Goal: Task Accomplishment & Management: Manage account settings

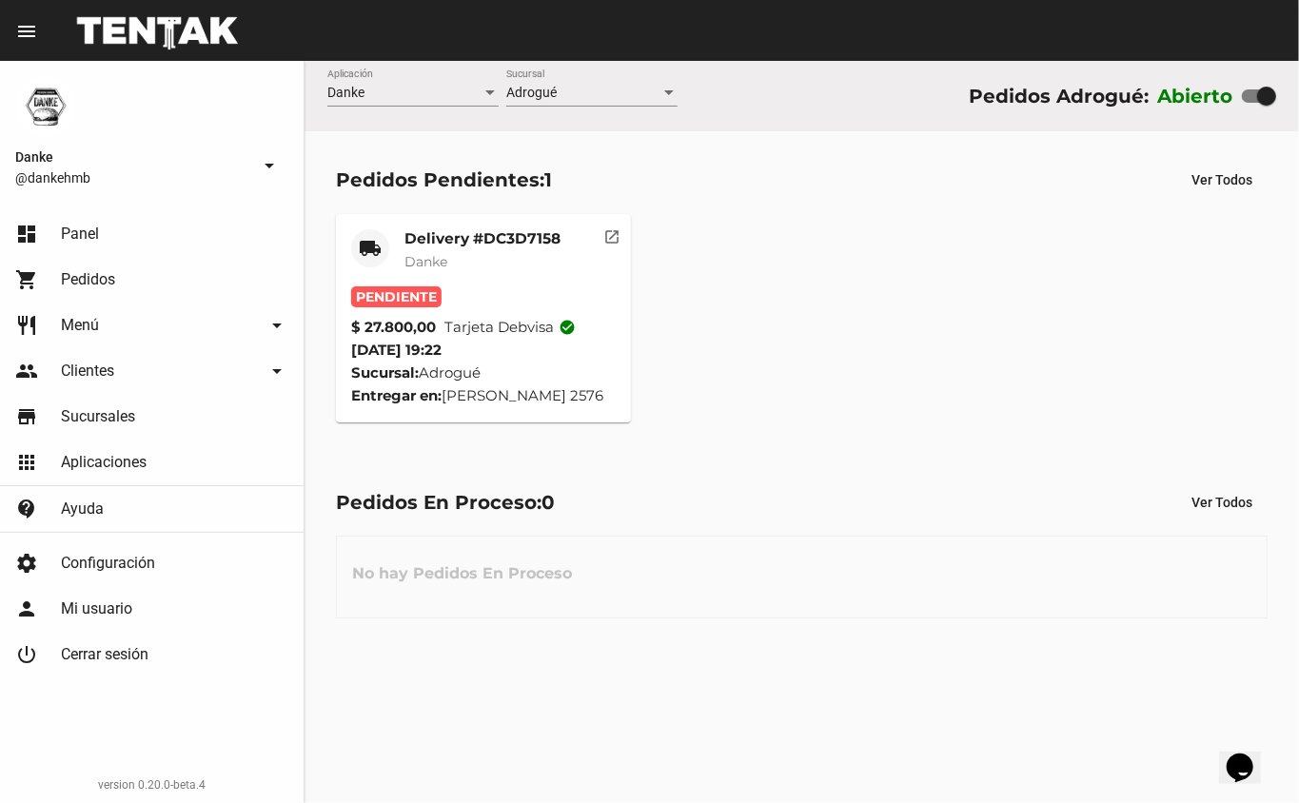
click at [497, 232] on mat-card-title "Delivery #DC3D7158" at bounding box center [483, 238] width 156 height 19
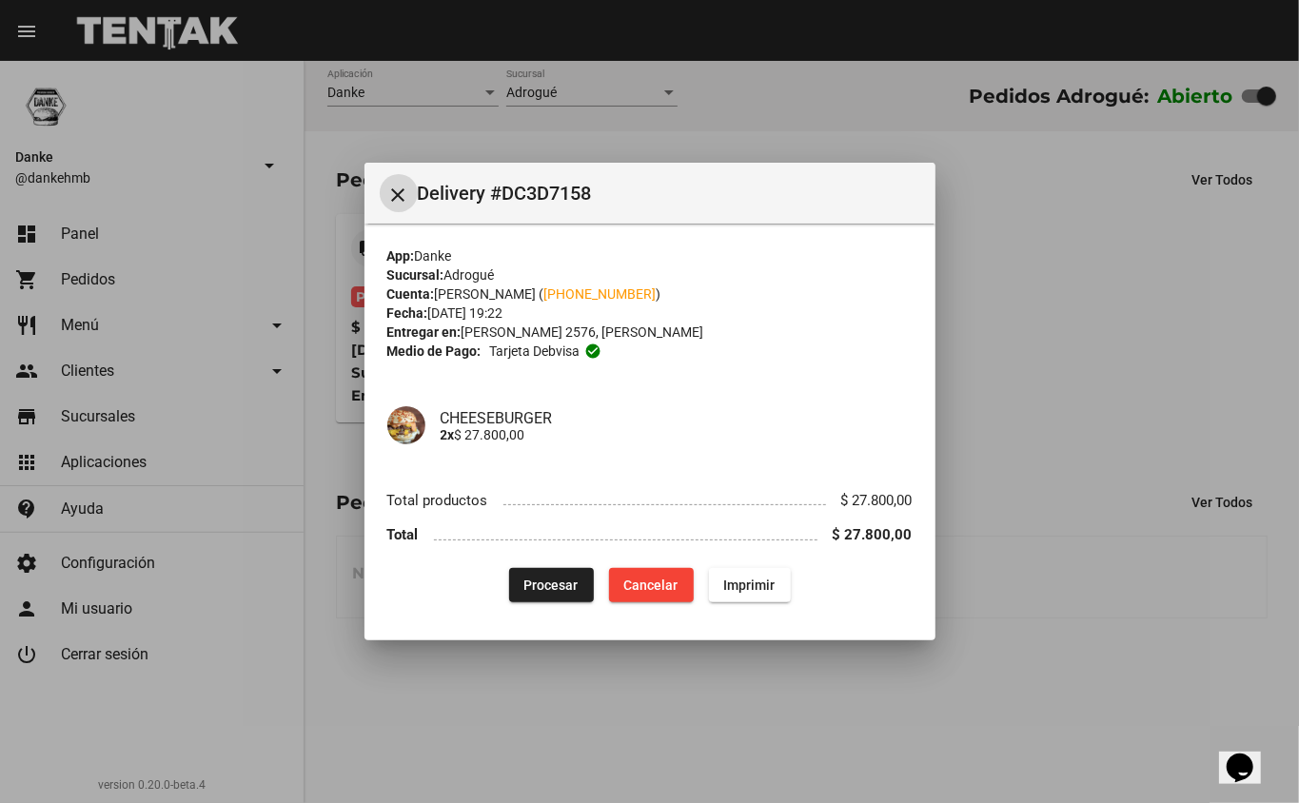
click at [1082, 347] on div at bounding box center [649, 401] width 1299 height 803
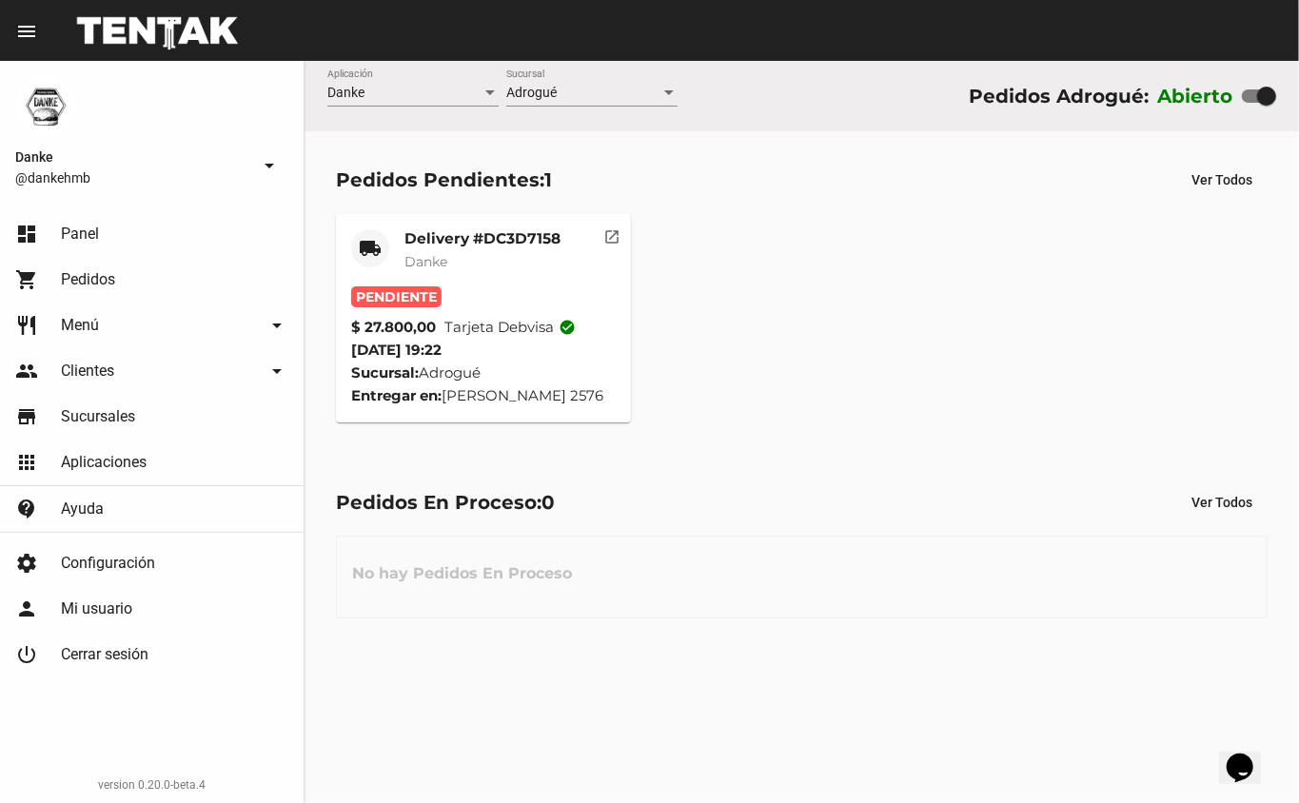
click at [463, 232] on mat-card-title "Delivery #DC3D7158" at bounding box center [483, 238] width 156 height 19
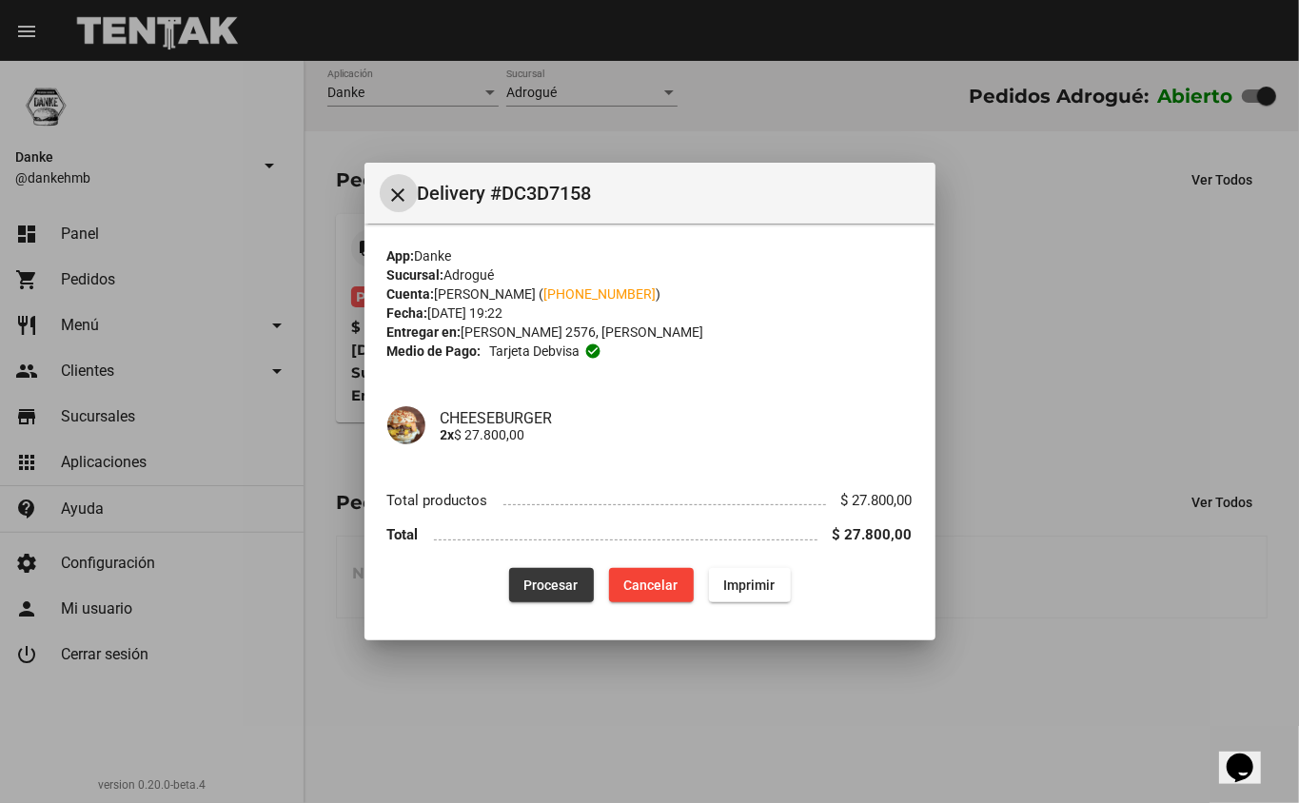
click at [554, 584] on span "Procesar" at bounding box center [551, 585] width 54 height 15
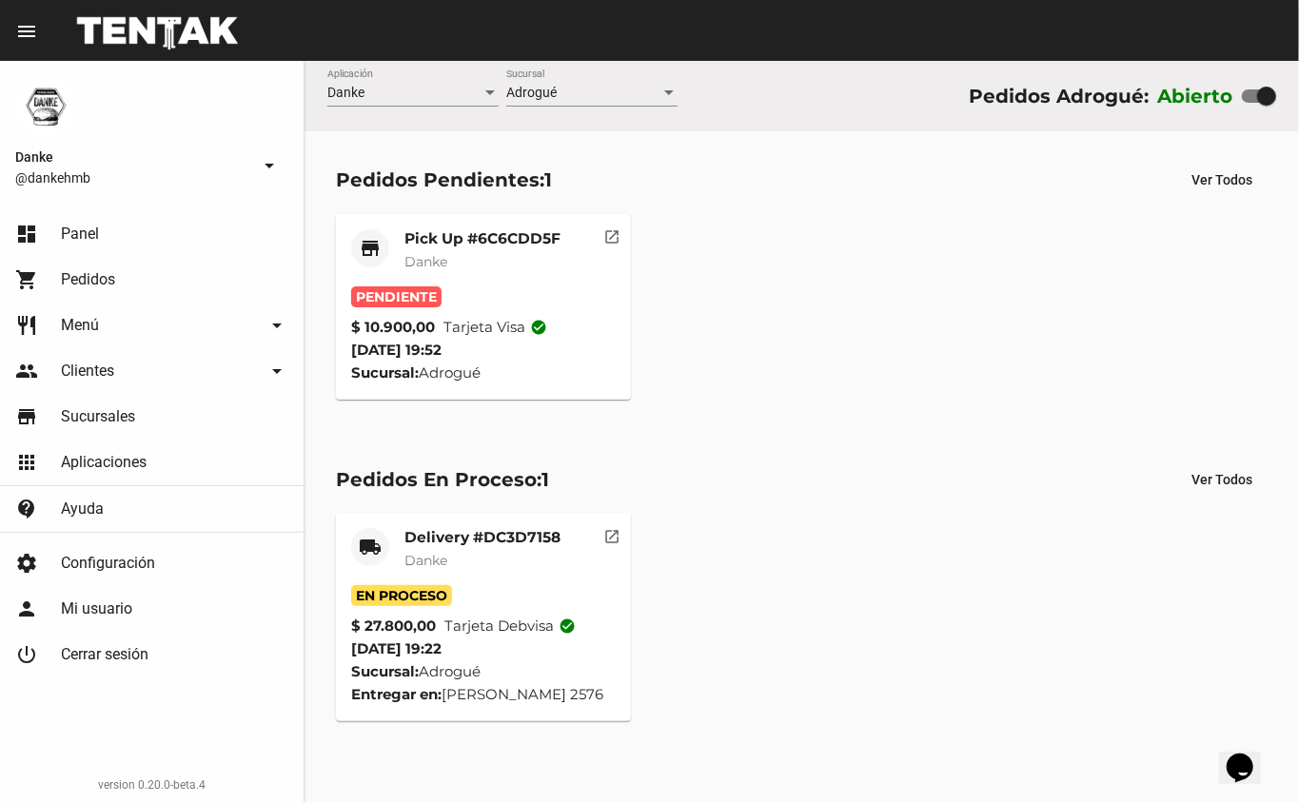
click at [454, 230] on mat-card-title "Pick Up #6C6CDD5F" at bounding box center [483, 238] width 156 height 19
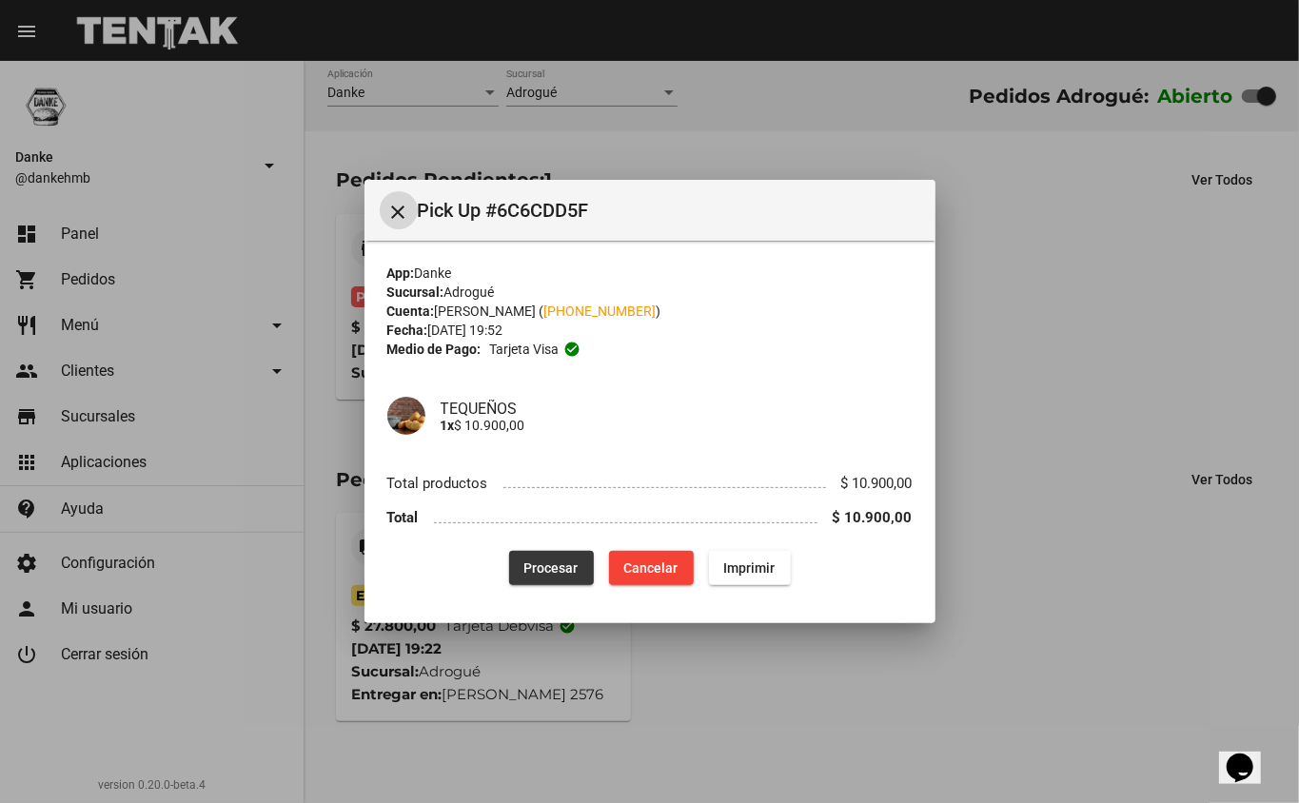
click at [527, 561] on span "Procesar" at bounding box center [551, 568] width 54 height 15
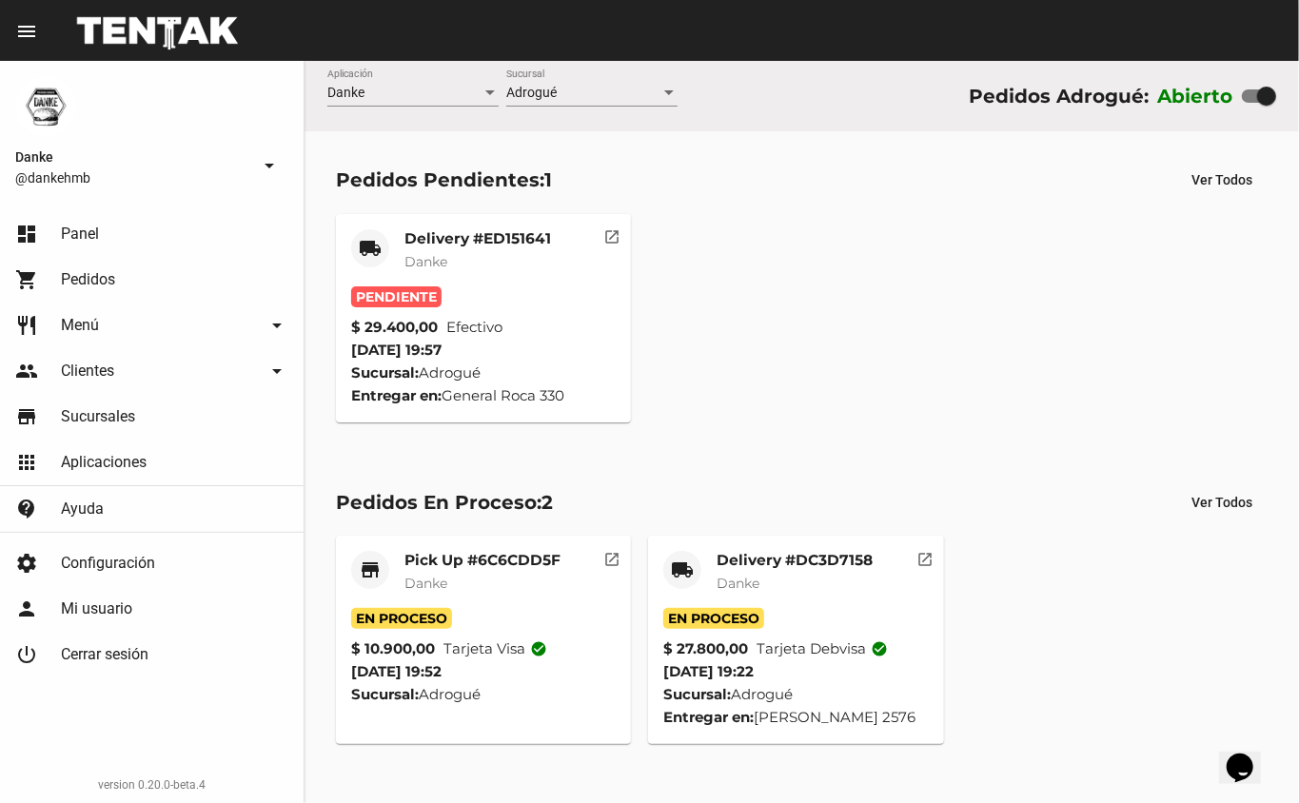
click at [473, 244] on mat-card-title "Delivery #ED151641" at bounding box center [478, 238] width 147 height 19
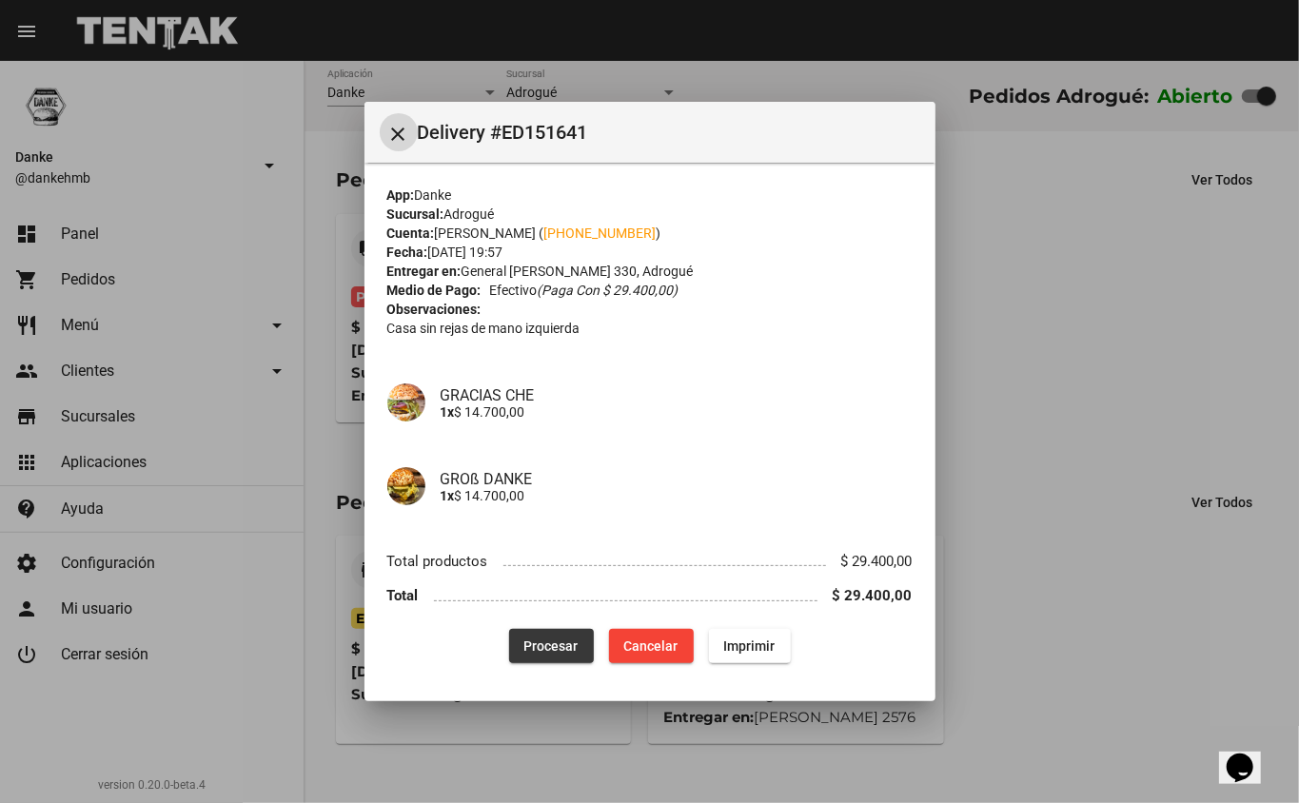
click at [549, 645] on span "Procesar" at bounding box center [551, 646] width 54 height 15
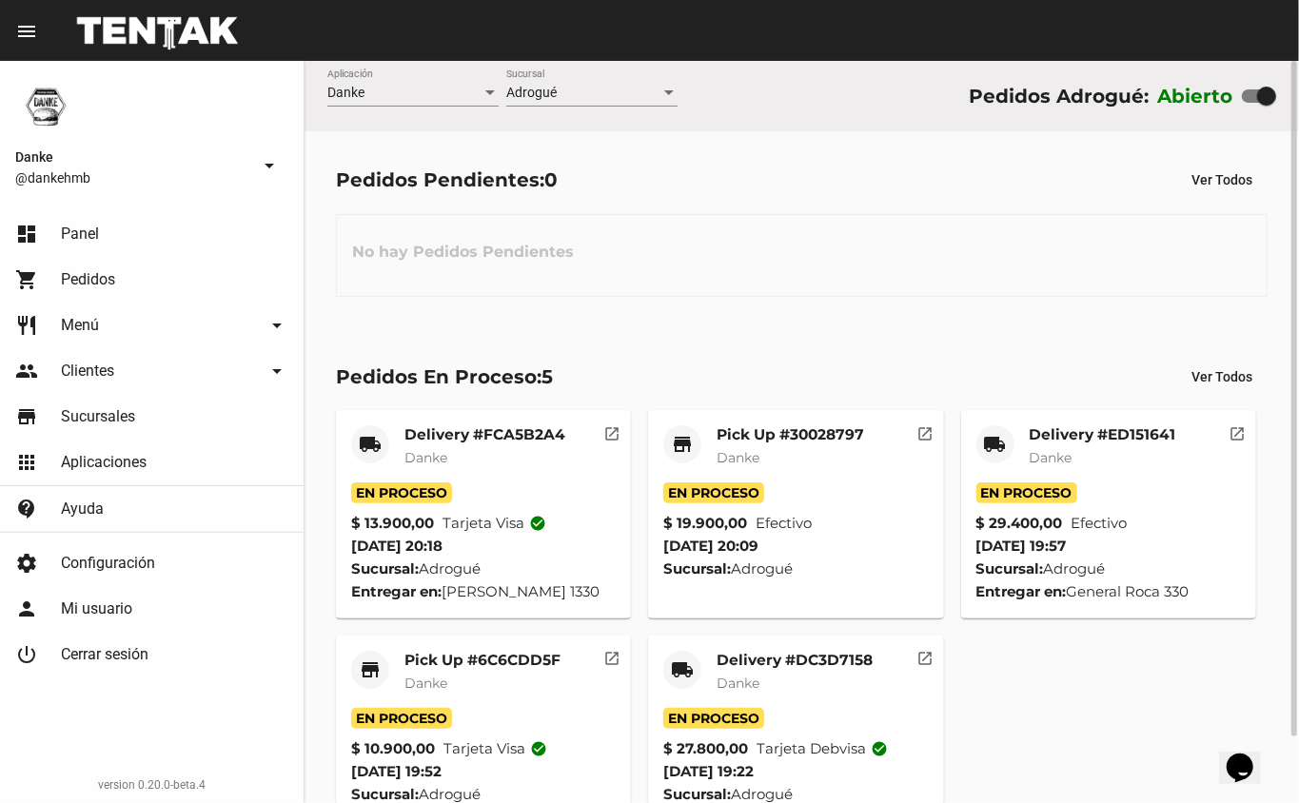
click at [487, 438] on mat-card-title "Delivery #FCA5B2A4" at bounding box center [485, 434] width 161 height 19
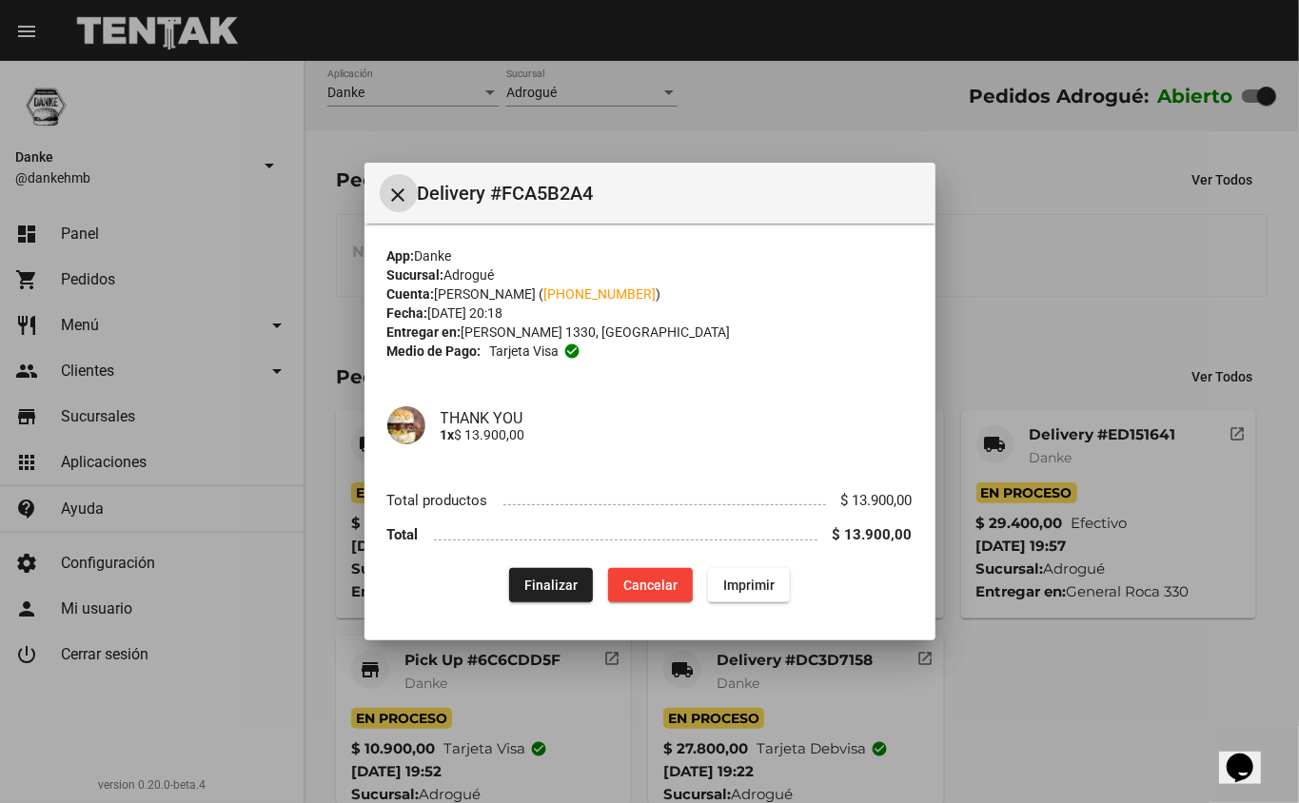
click at [1033, 328] on div at bounding box center [649, 401] width 1299 height 803
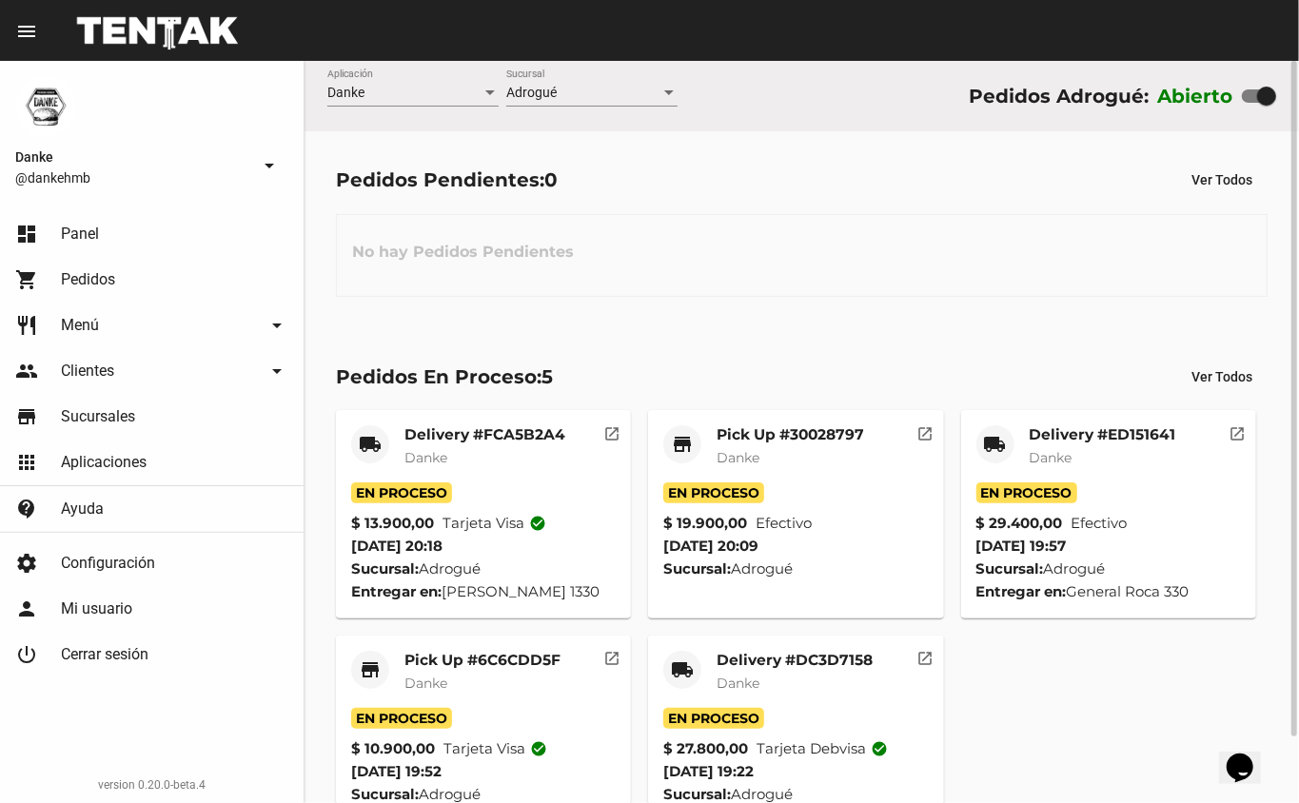
click at [756, 431] on mat-card-title "Pick Up #30028797" at bounding box center [791, 434] width 148 height 19
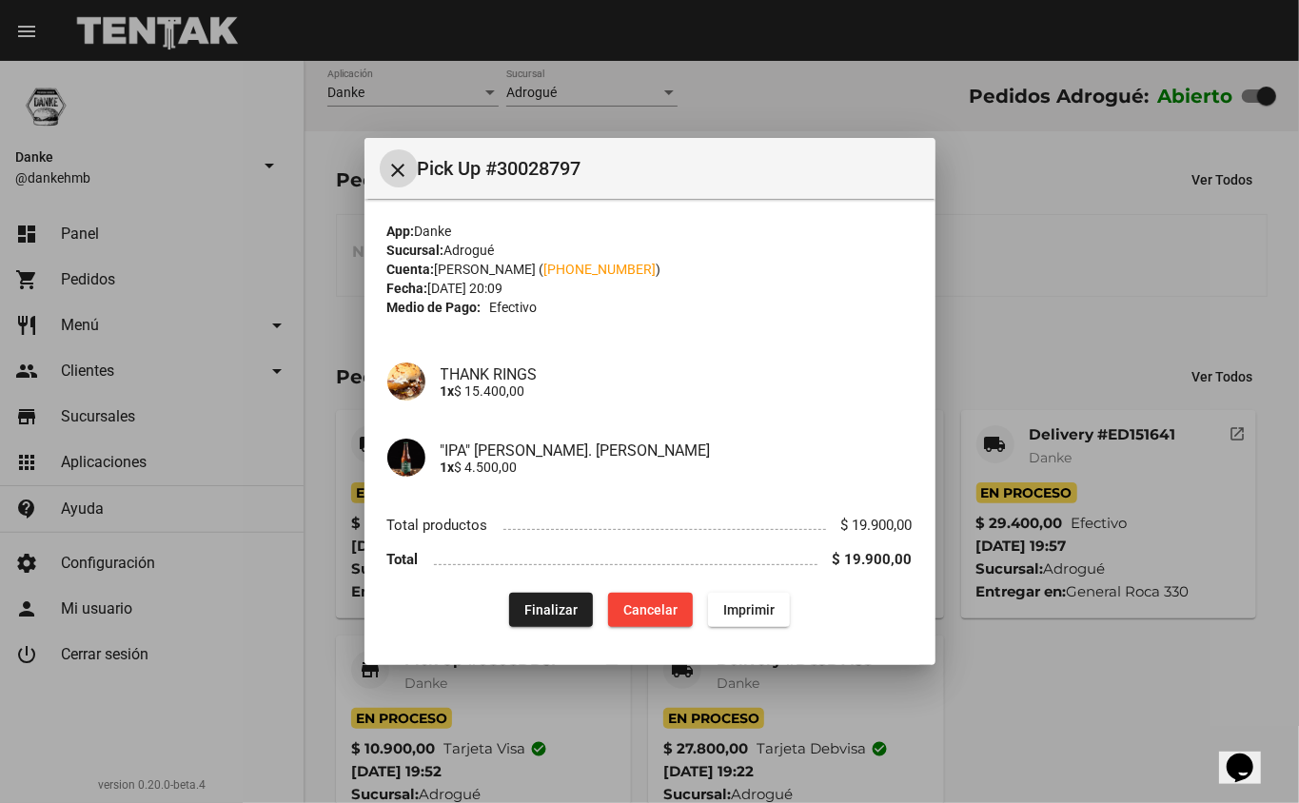
click at [1055, 287] on div at bounding box center [649, 401] width 1299 height 803
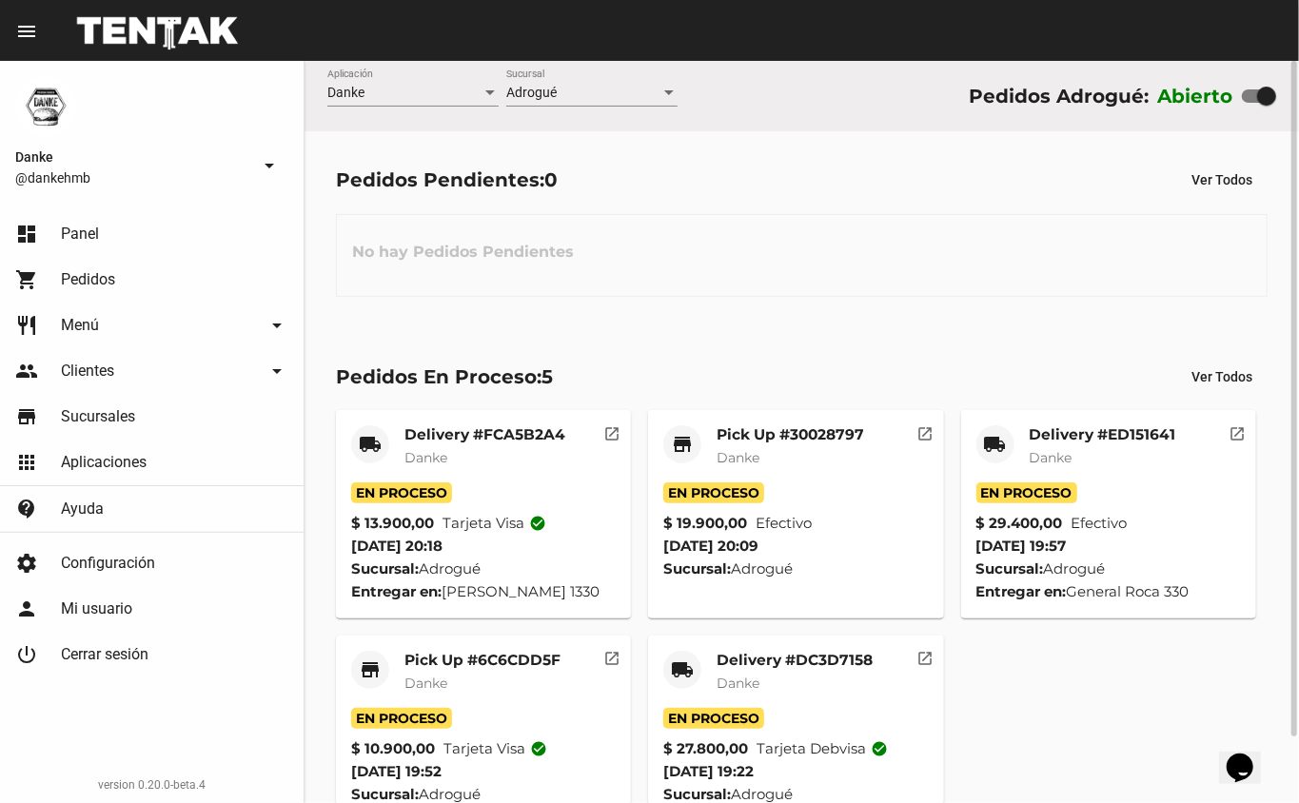
click at [1040, 428] on mat-card-title "Delivery #ED151641" at bounding box center [1103, 434] width 147 height 19
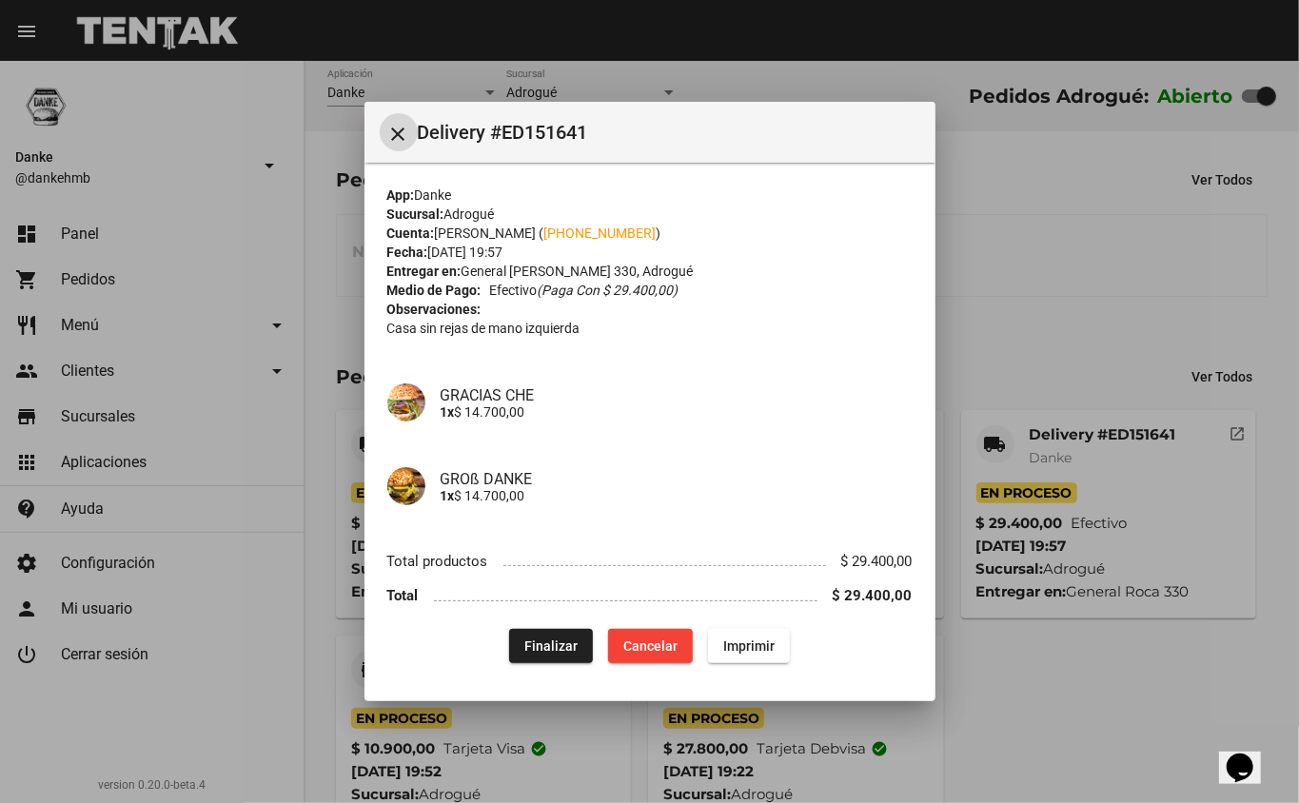
click at [1091, 290] on div at bounding box center [649, 401] width 1299 height 803
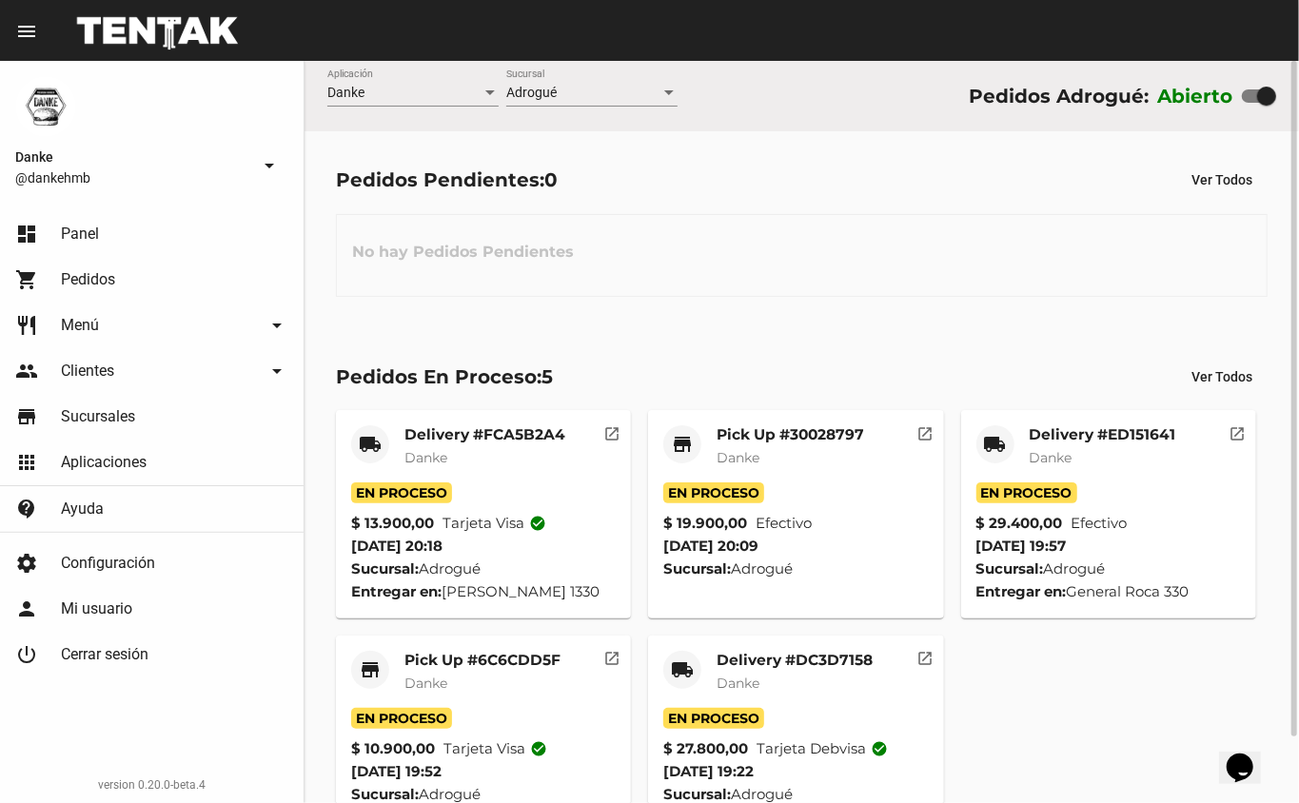
click at [464, 653] on mat-card-title "Pick Up #6C6CDD5F" at bounding box center [483, 660] width 156 height 19
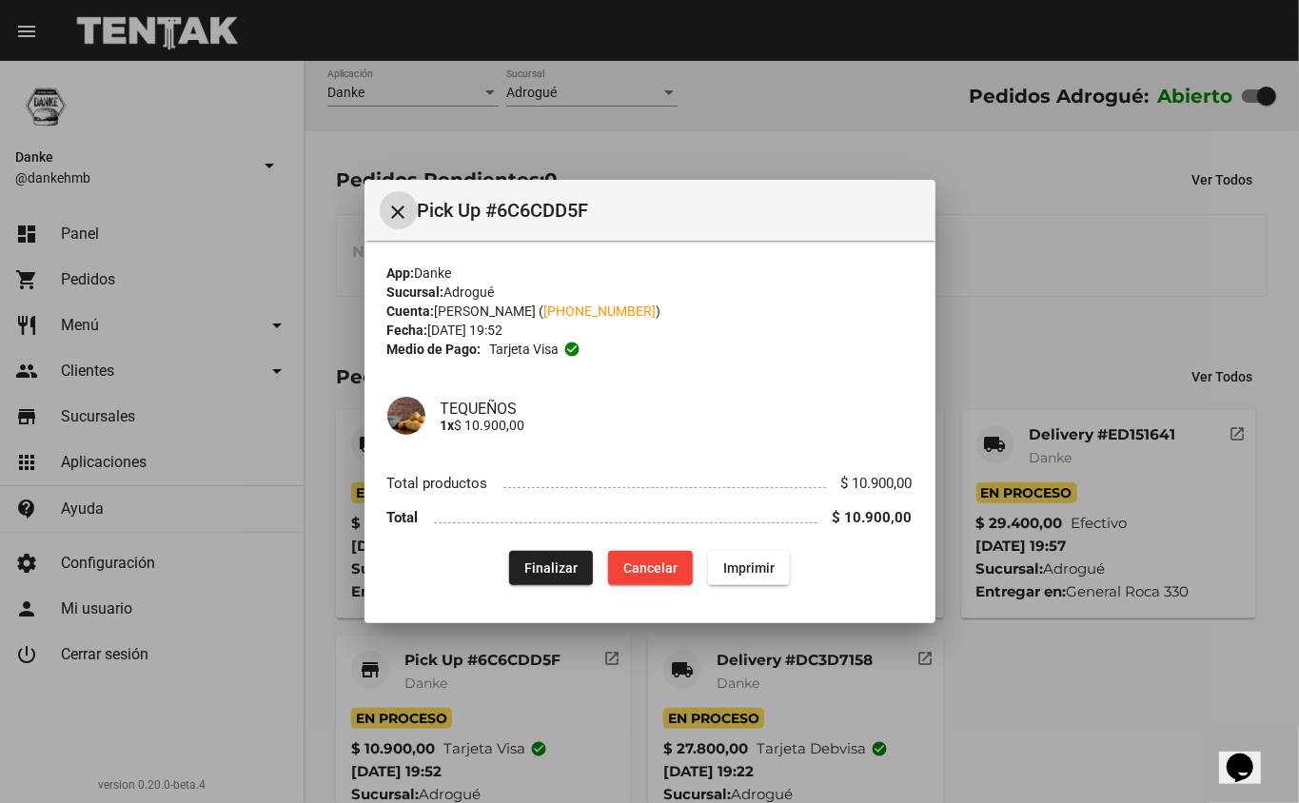
click at [1085, 302] on div at bounding box center [649, 401] width 1299 height 803
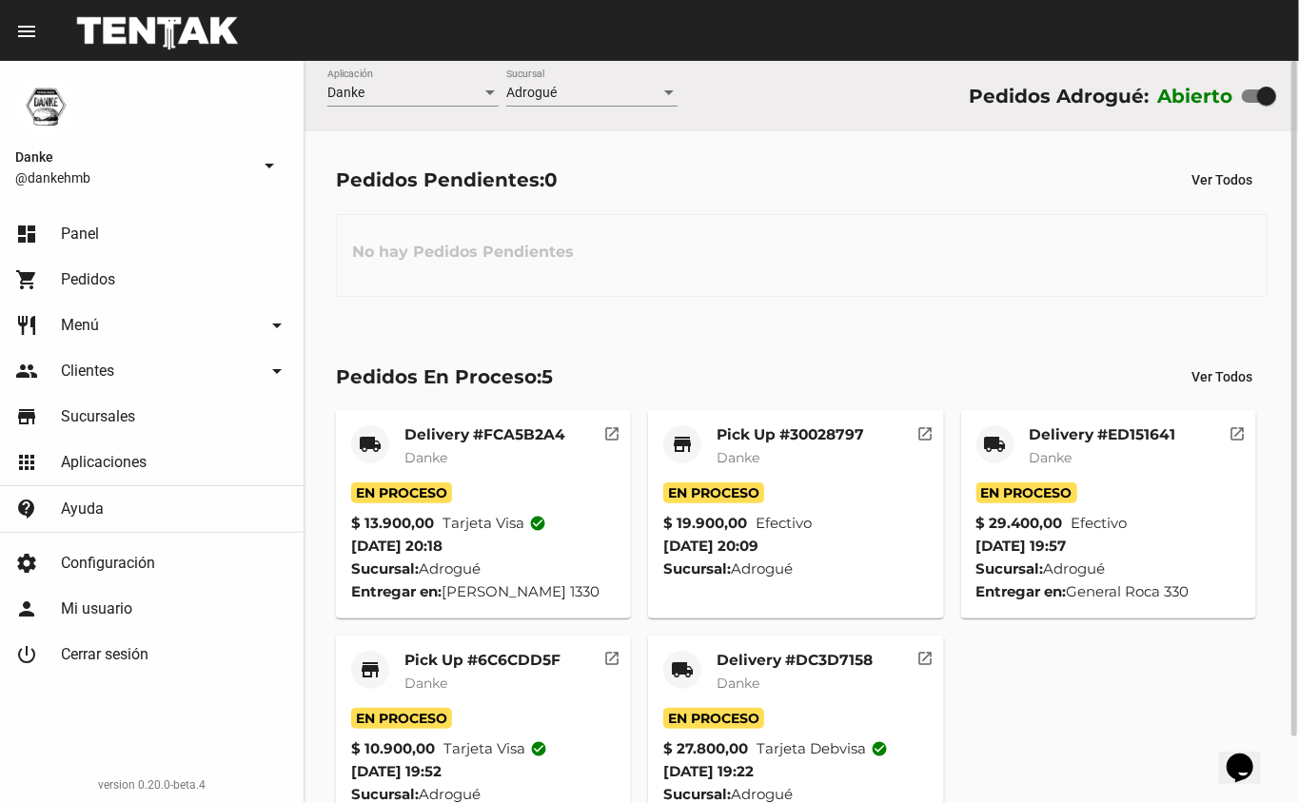
click at [482, 660] on mat-card-title "Pick Up #6C6CDD5F" at bounding box center [483, 660] width 156 height 19
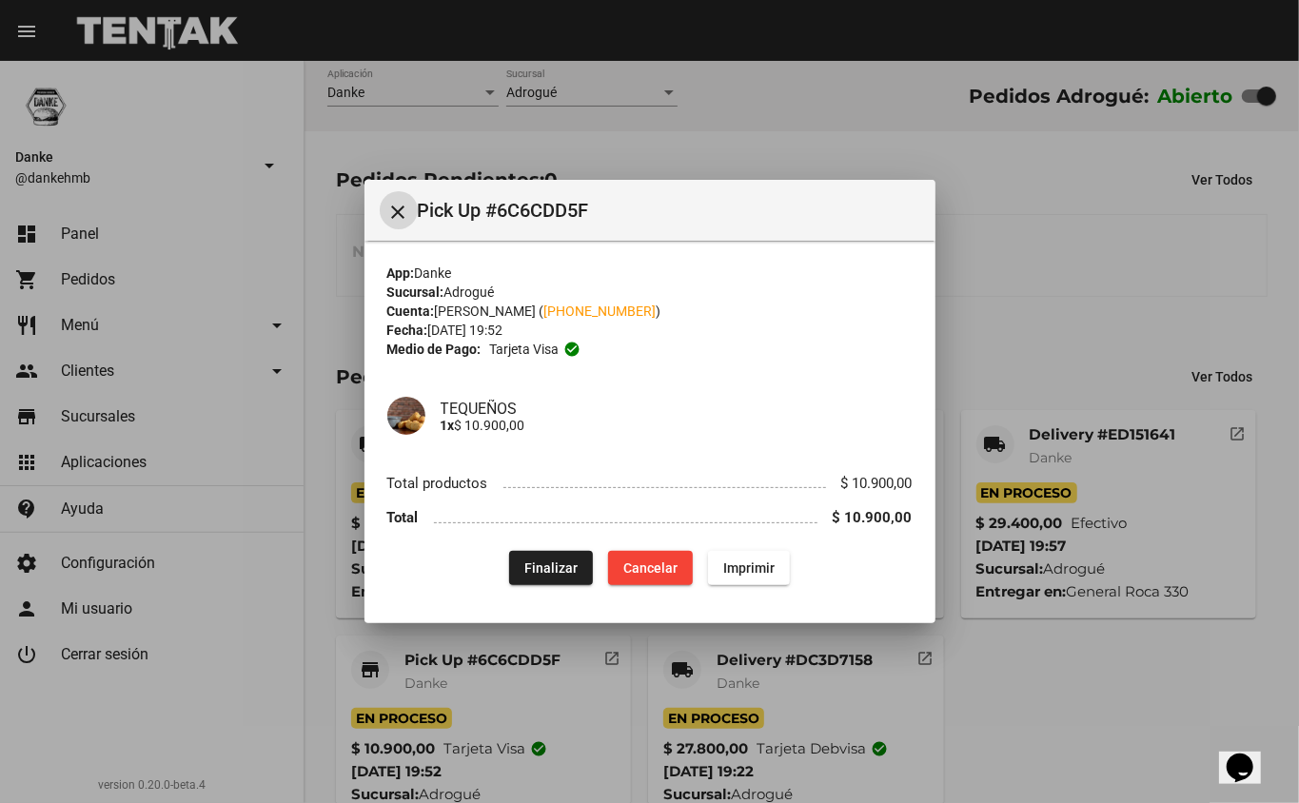
click at [567, 556] on button "Finalizar" at bounding box center [551, 568] width 84 height 34
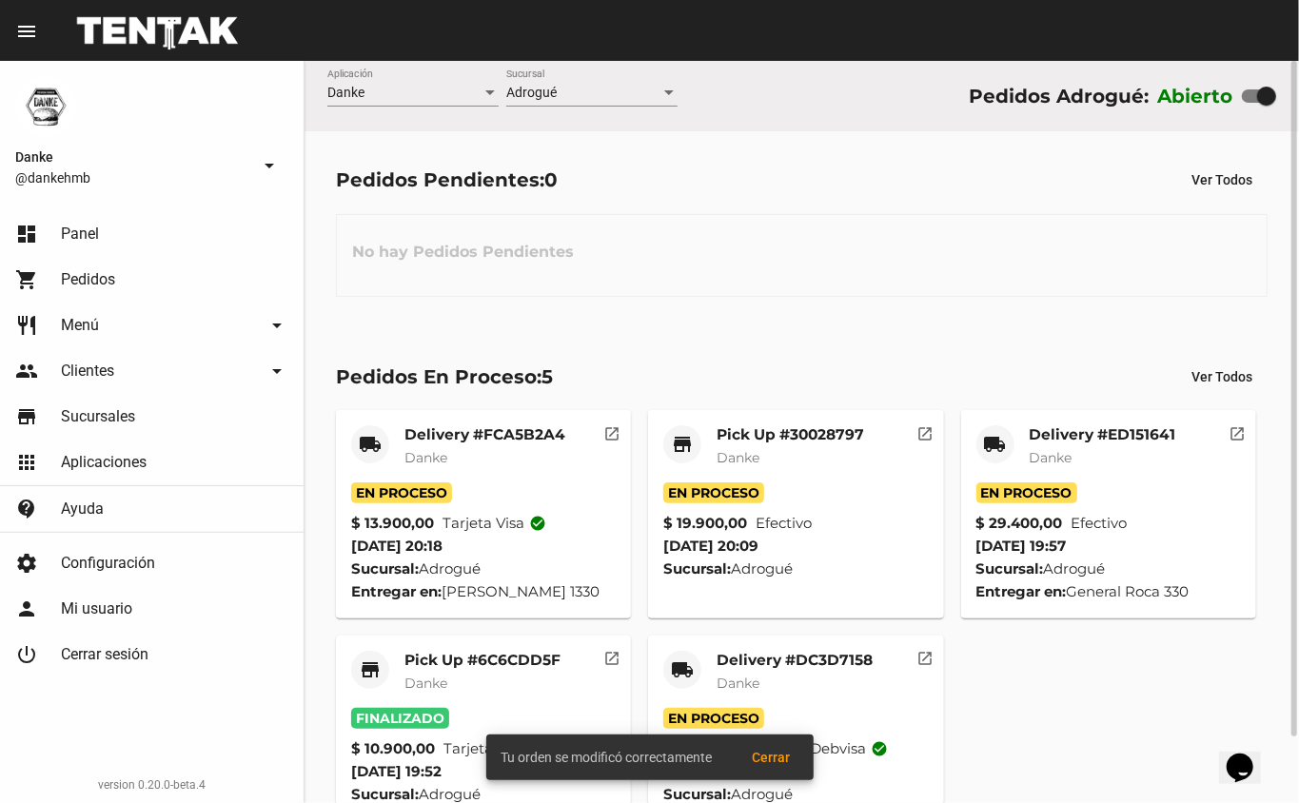
click at [755, 656] on mat-card-title "Delivery #DC3D7158" at bounding box center [795, 660] width 156 height 19
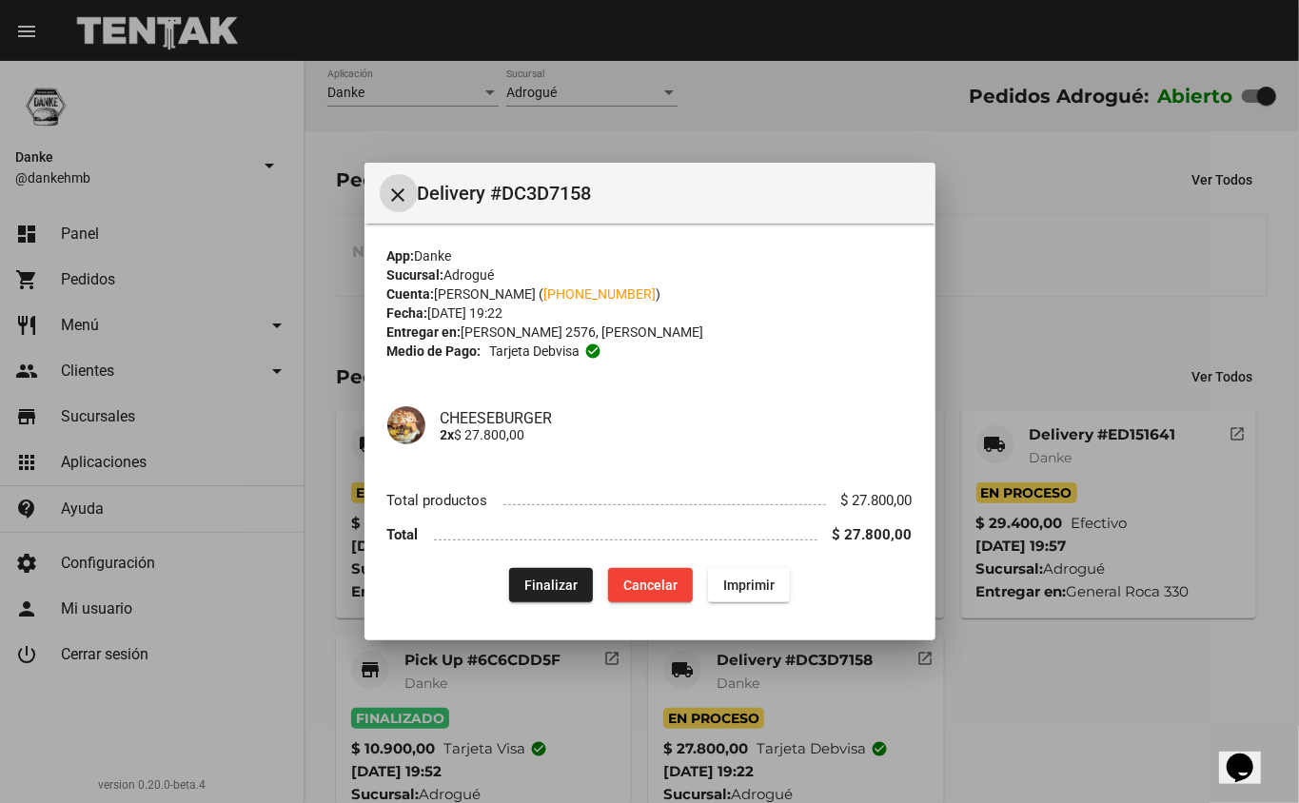
click at [1033, 356] on div at bounding box center [649, 401] width 1299 height 803
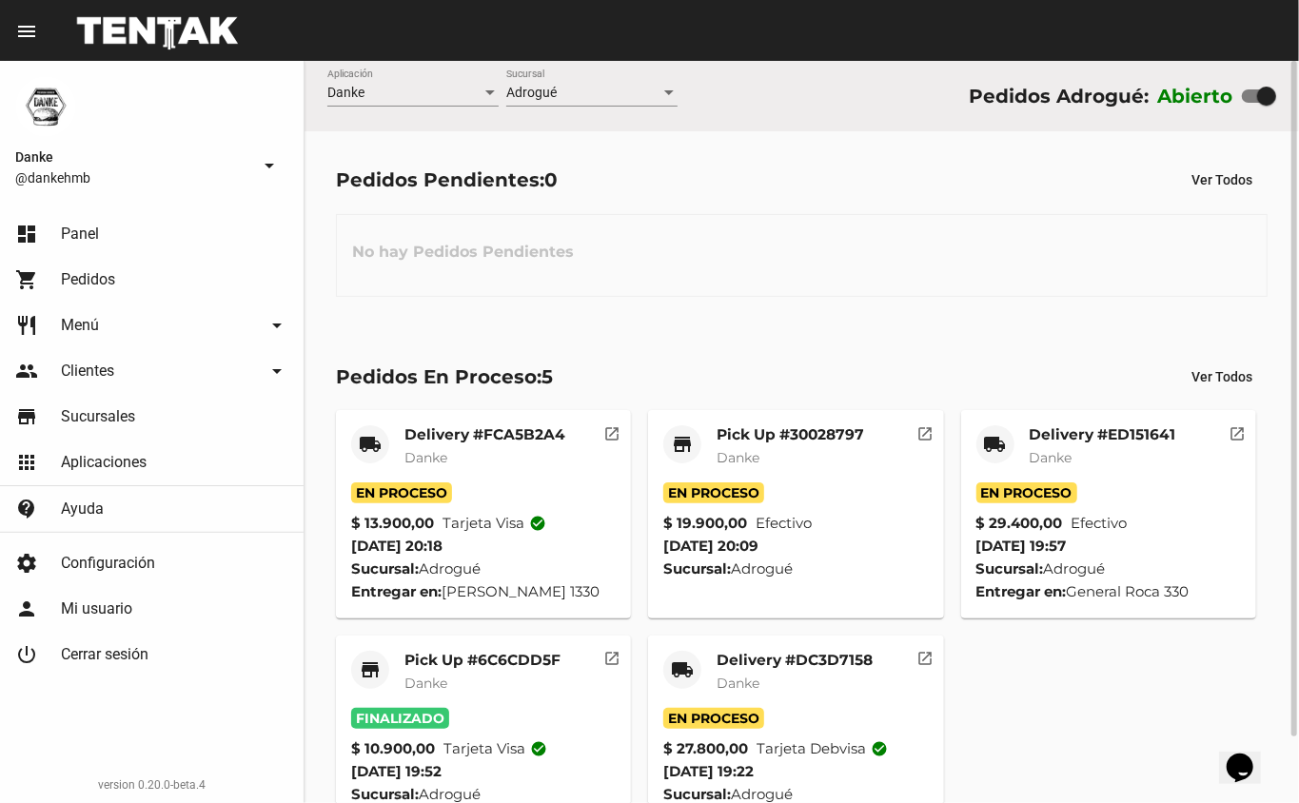
click at [1071, 442] on mat-card-title "Delivery #ED151641" at bounding box center [1103, 434] width 147 height 19
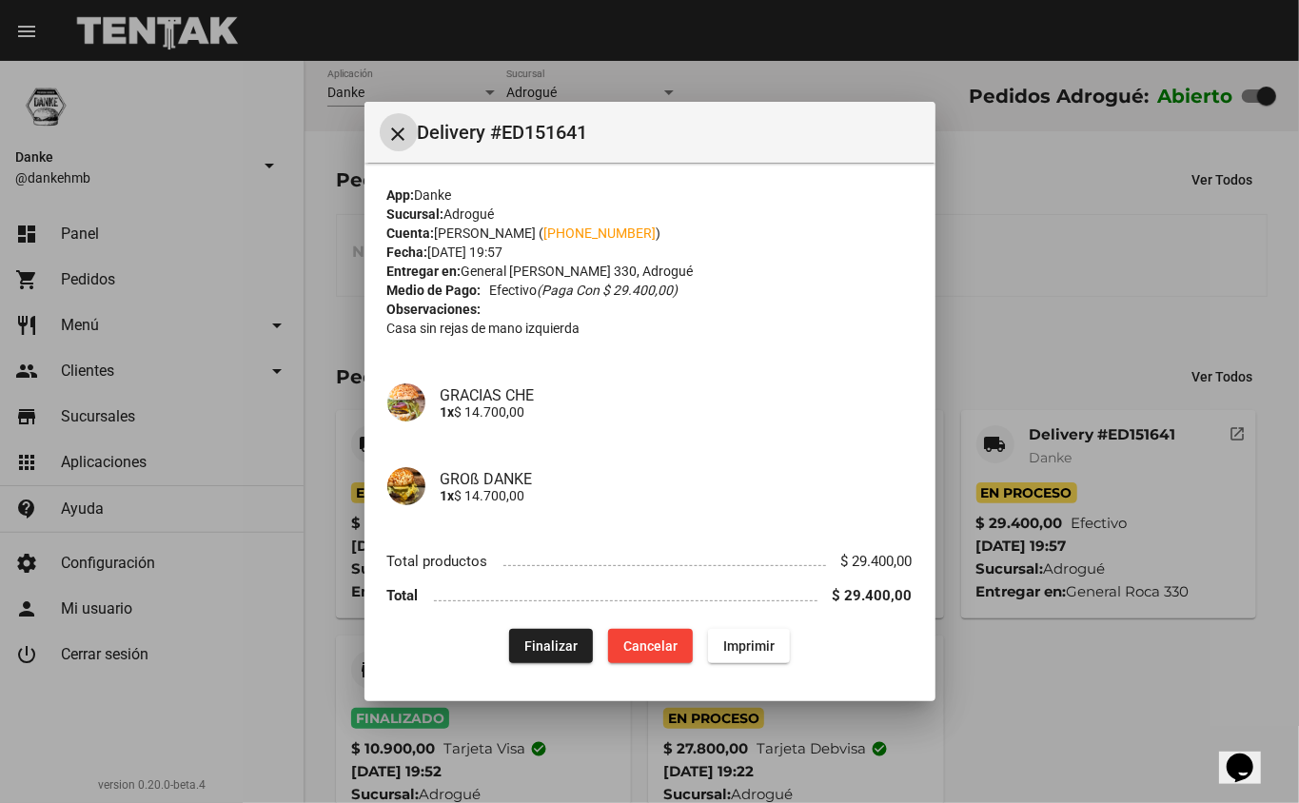
click at [1034, 345] on div at bounding box center [649, 401] width 1299 height 803
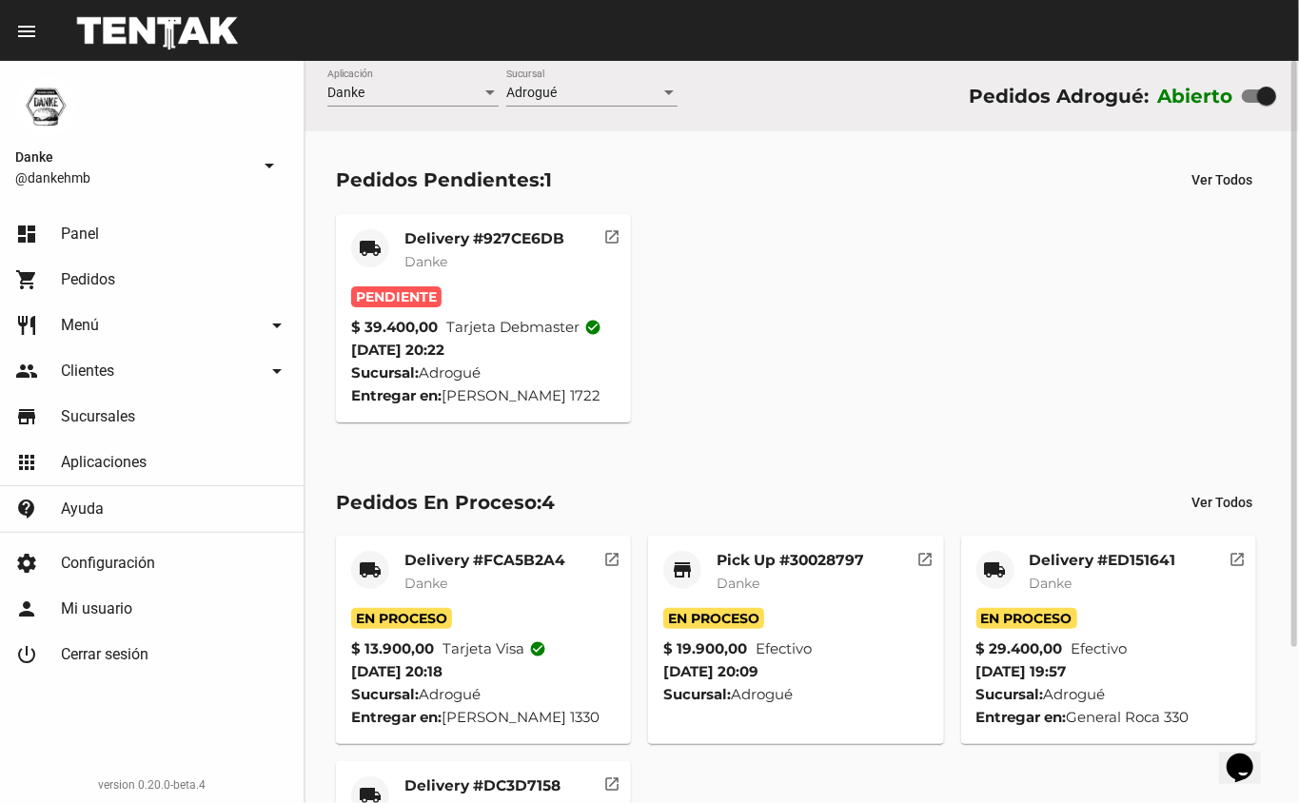
click at [442, 236] on mat-card-title "Delivery #927CE6DB" at bounding box center [485, 238] width 160 height 19
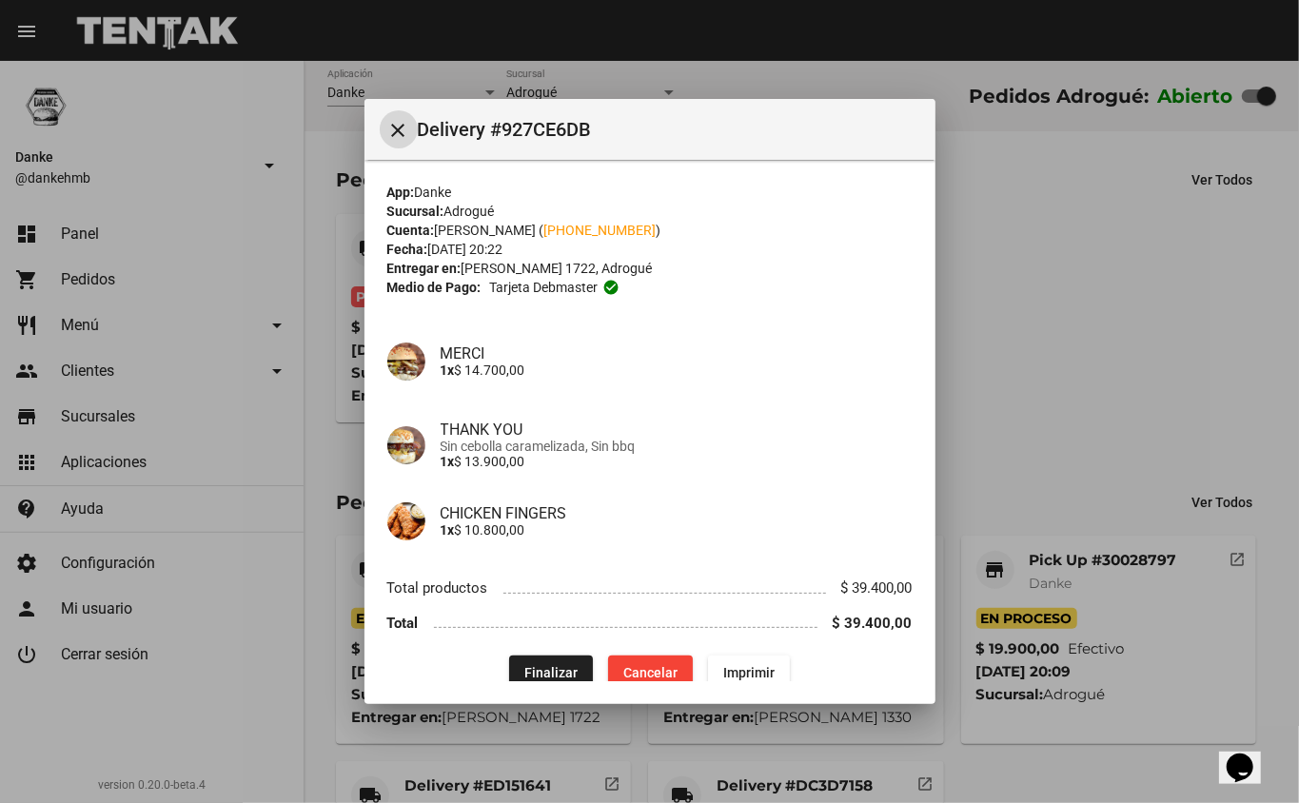
click at [1060, 385] on div at bounding box center [649, 401] width 1299 height 803
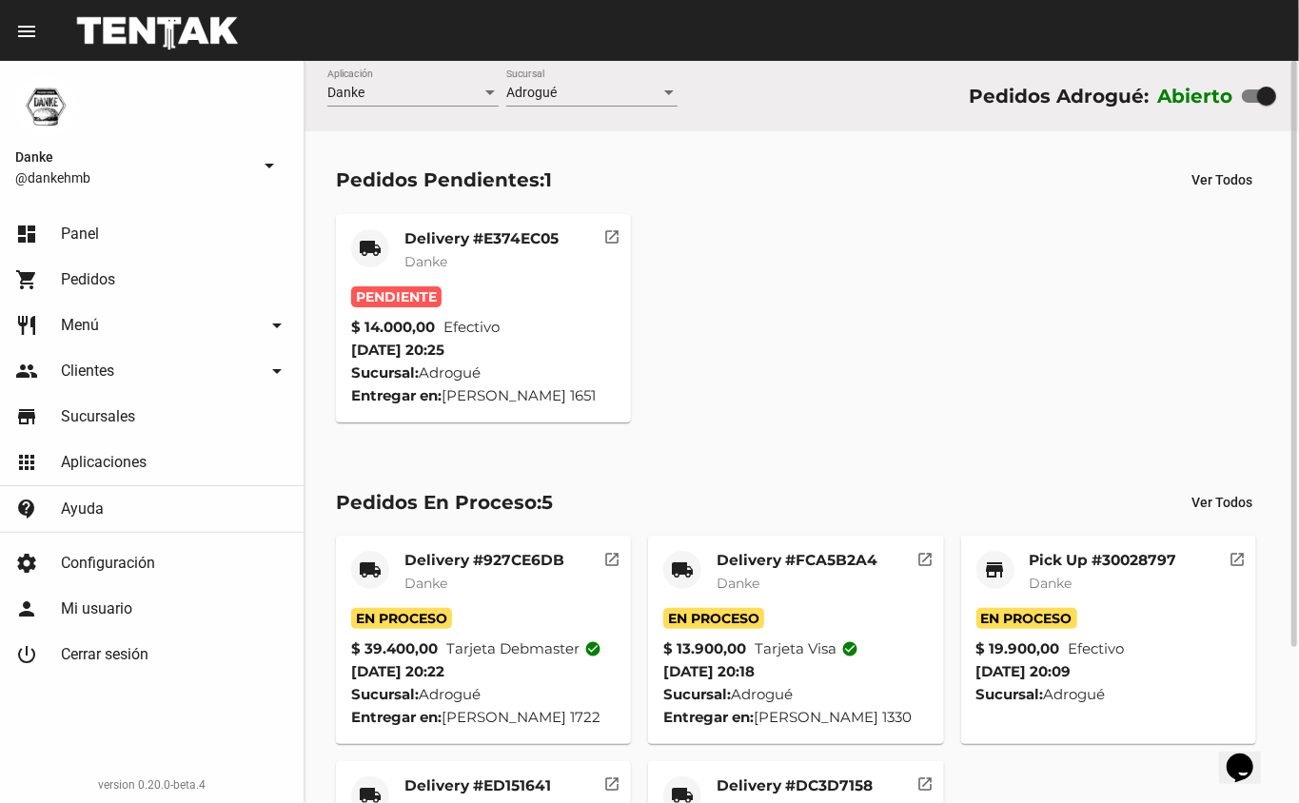
click at [500, 233] on mat-card-title "Delivery #E374EC05" at bounding box center [482, 238] width 154 height 19
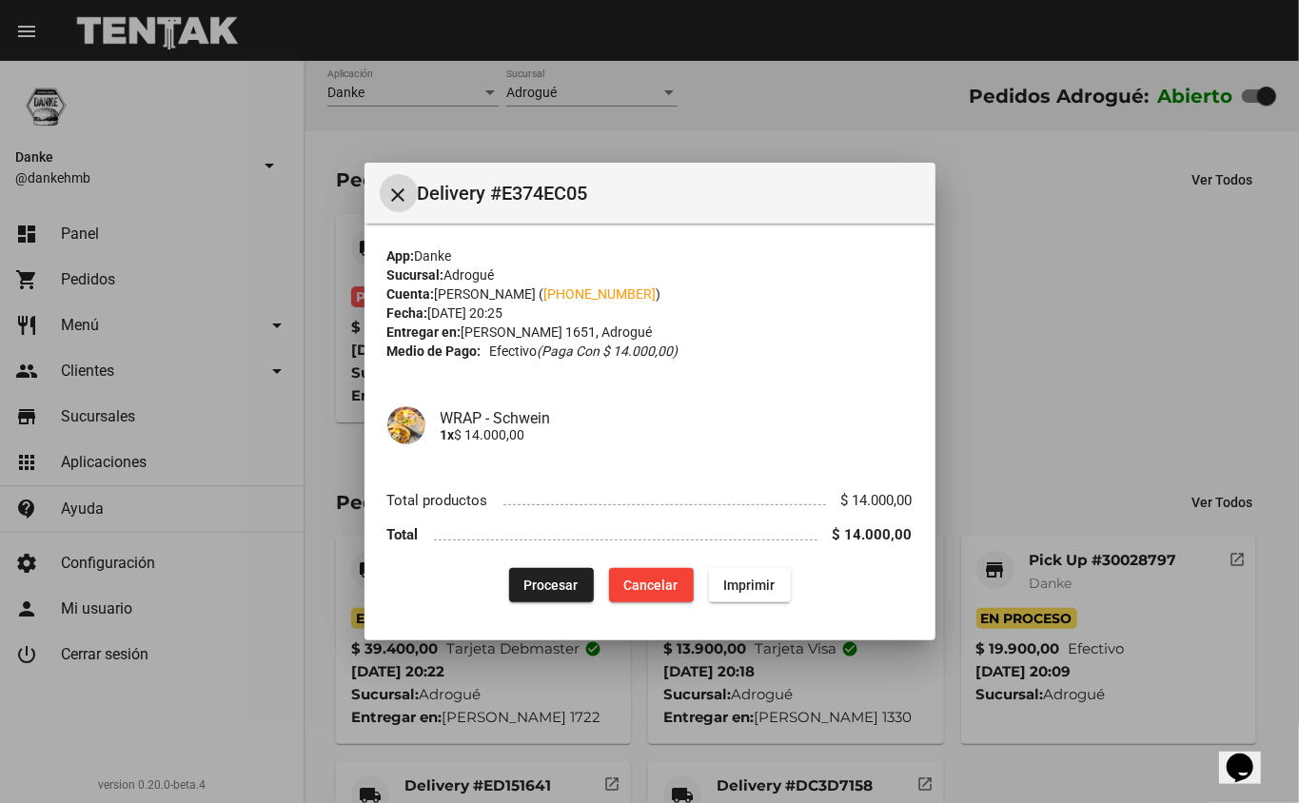
click at [1112, 369] on div at bounding box center [649, 401] width 1299 height 803
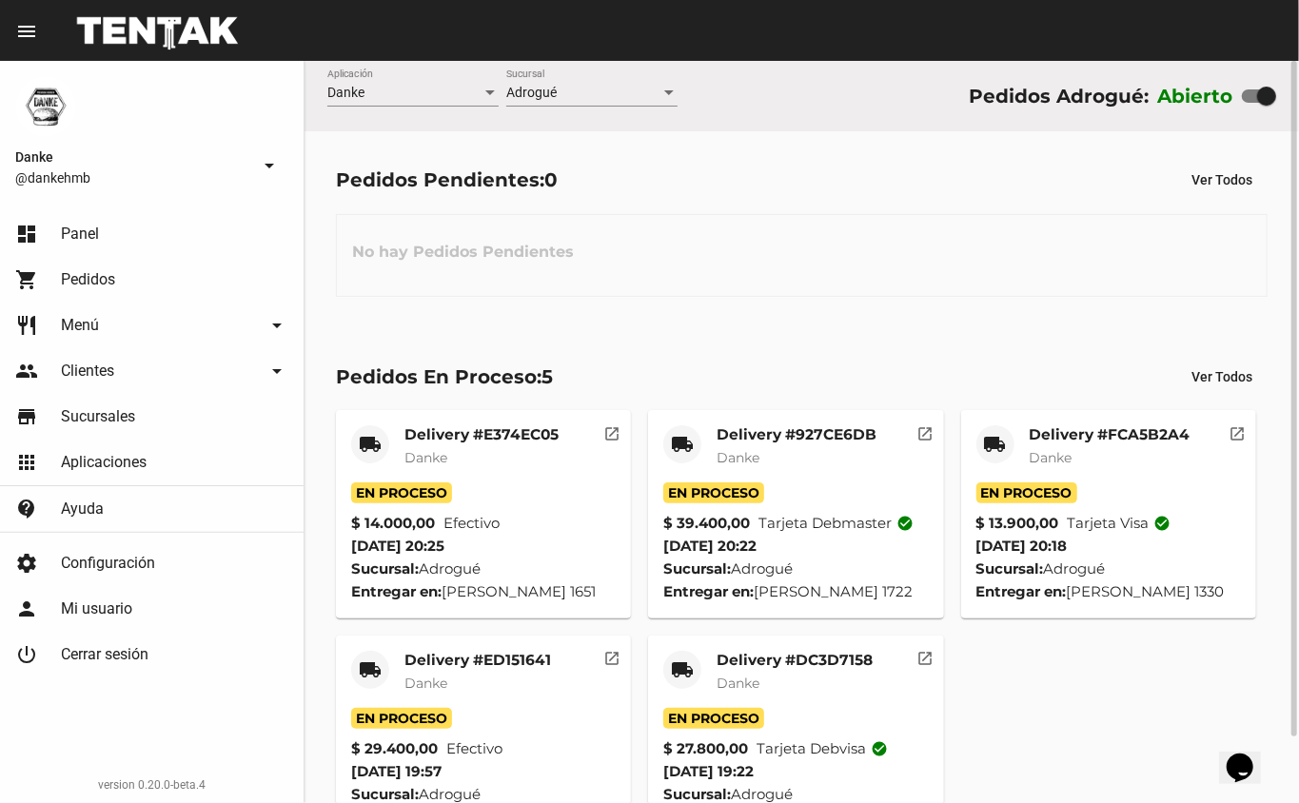
click at [754, 668] on mat-card-title "Delivery #DC3D7158" at bounding box center [795, 660] width 156 height 19
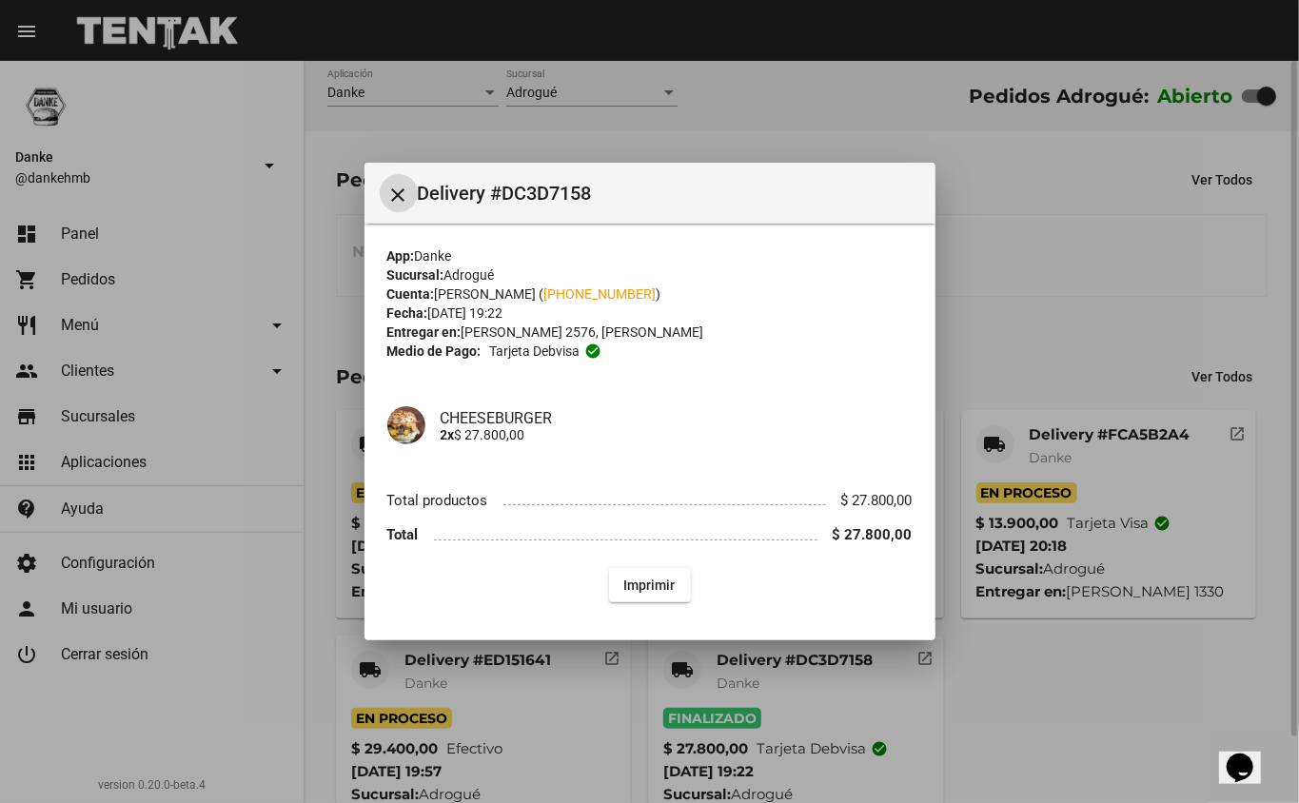
click at [1039, 298] on div at bounding box center [649, 401] width 1299 height 803
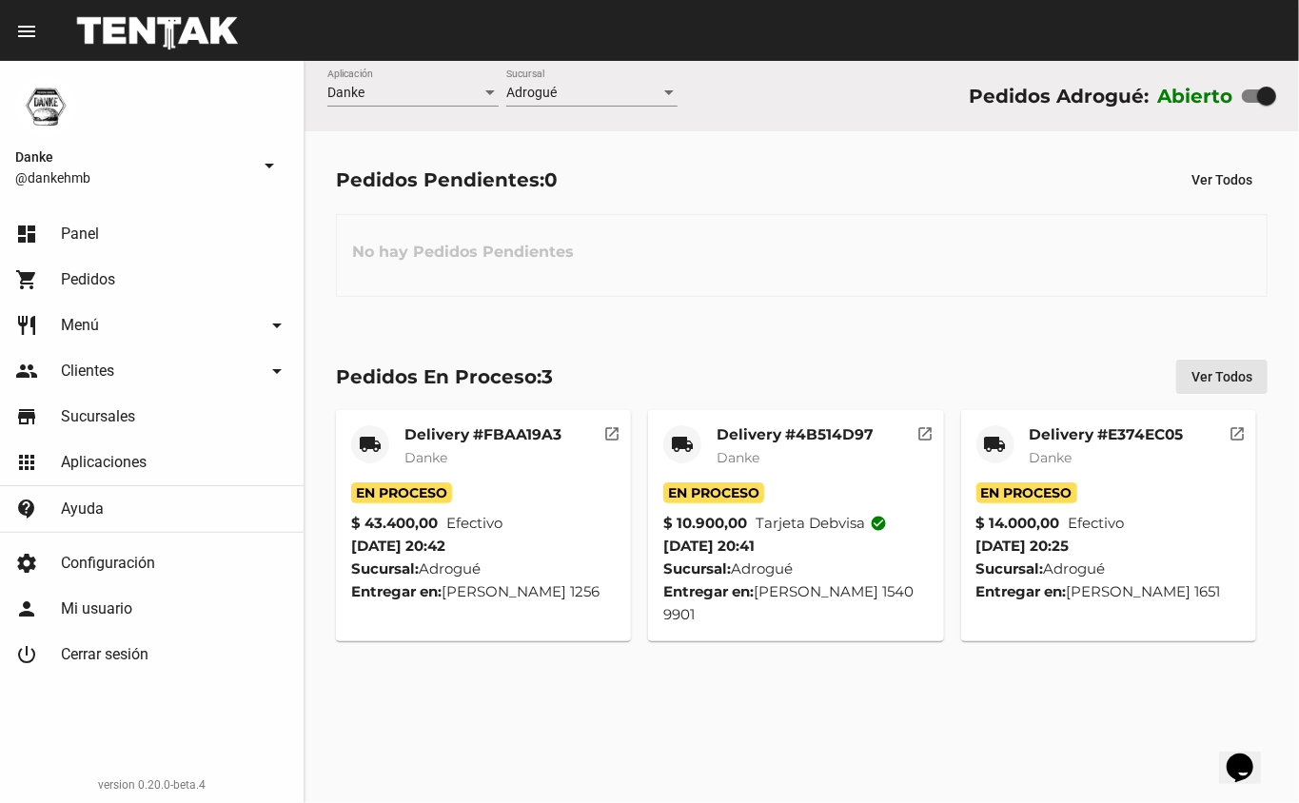
click at [1200, 378] on span "Ver Todos" at bounding box center [1222, 376] width 61 height 15
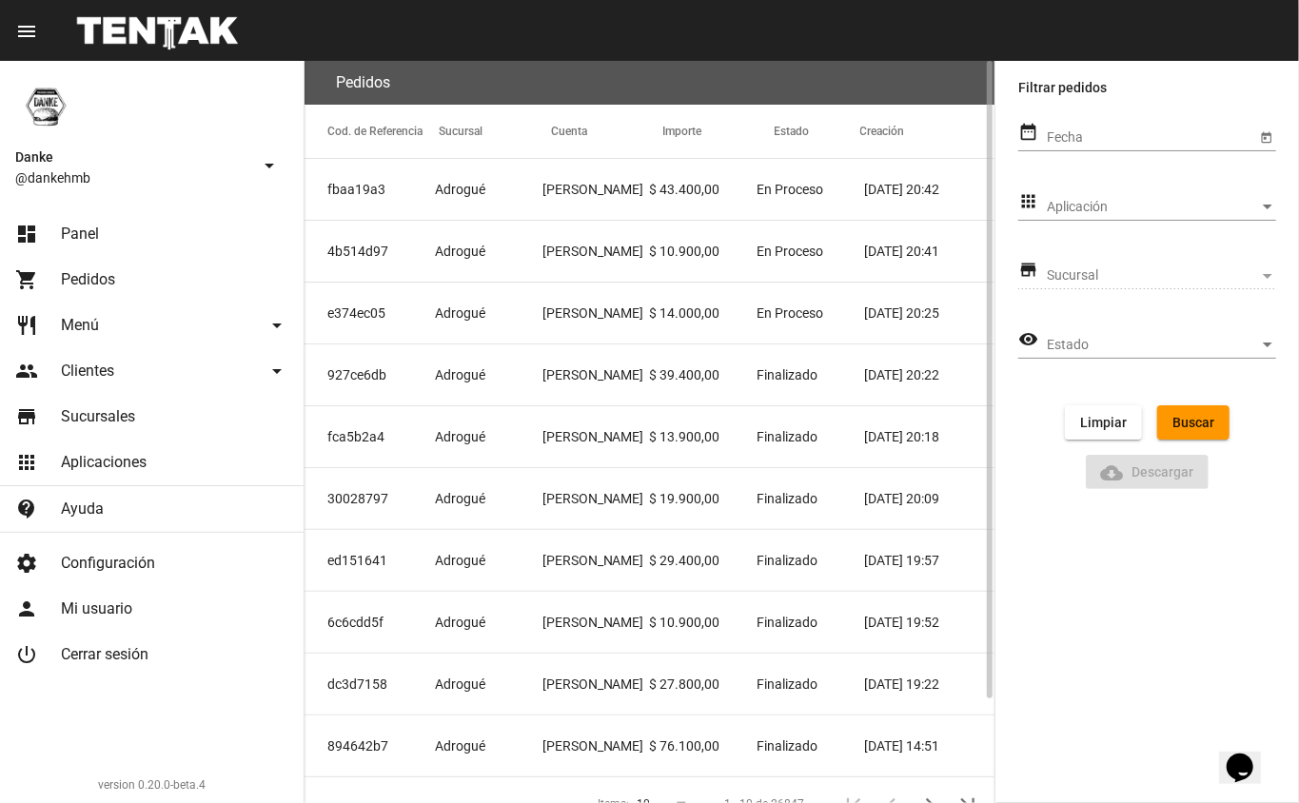
click at [373, 378] on mat-cell "927ce6db" at bounding box center [370, 375] width 130 height 61
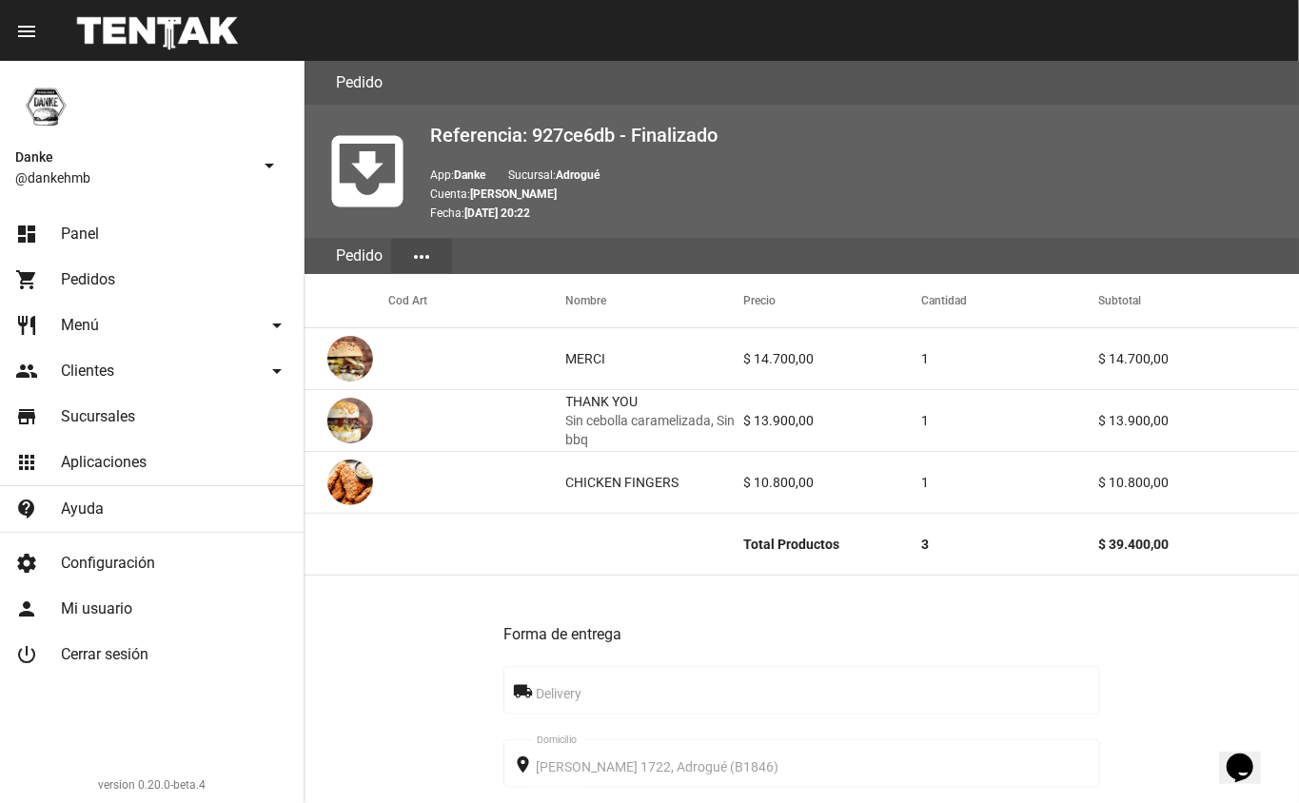
click at [97, 320] on span "Menú" at bounding box center [80, 325] width 38 height 19
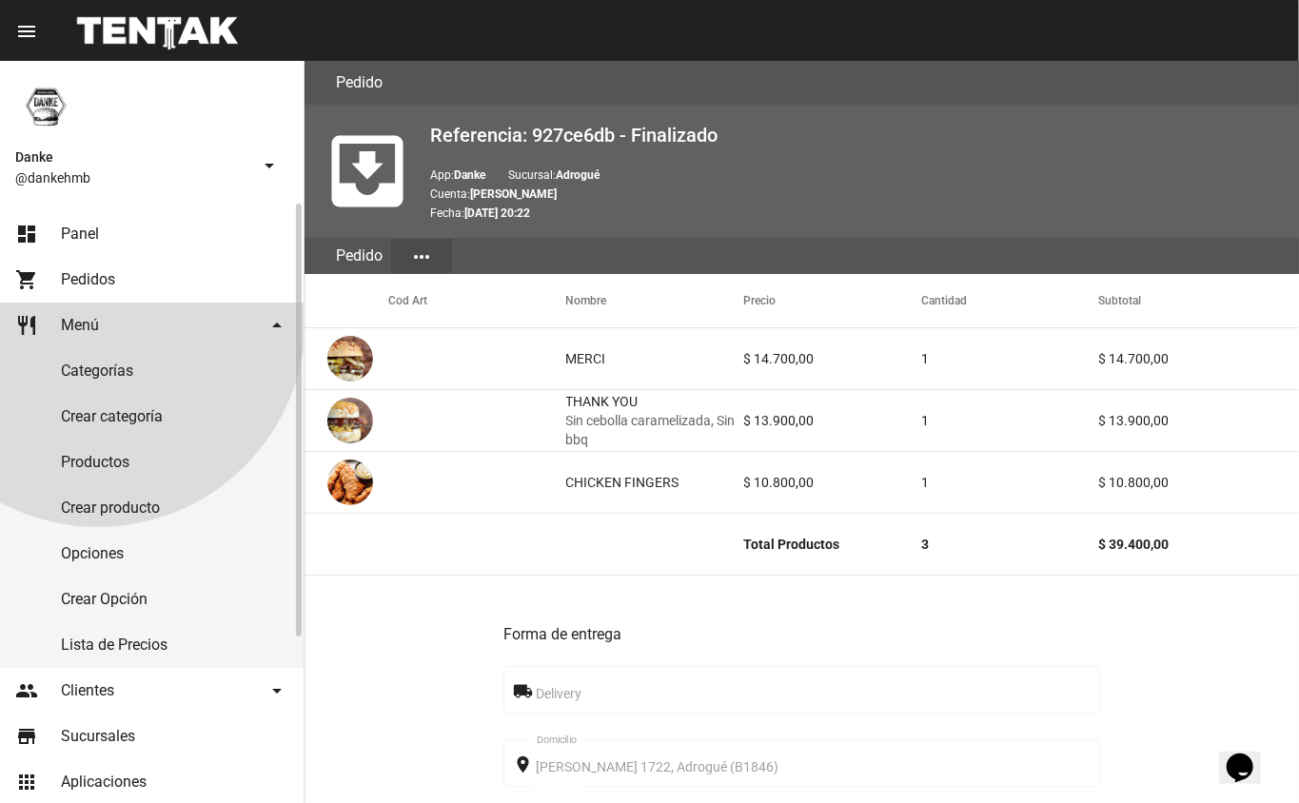
click at [89, 283] on span "Pedidos" at bounding box center [88, 279] width 54 height 19
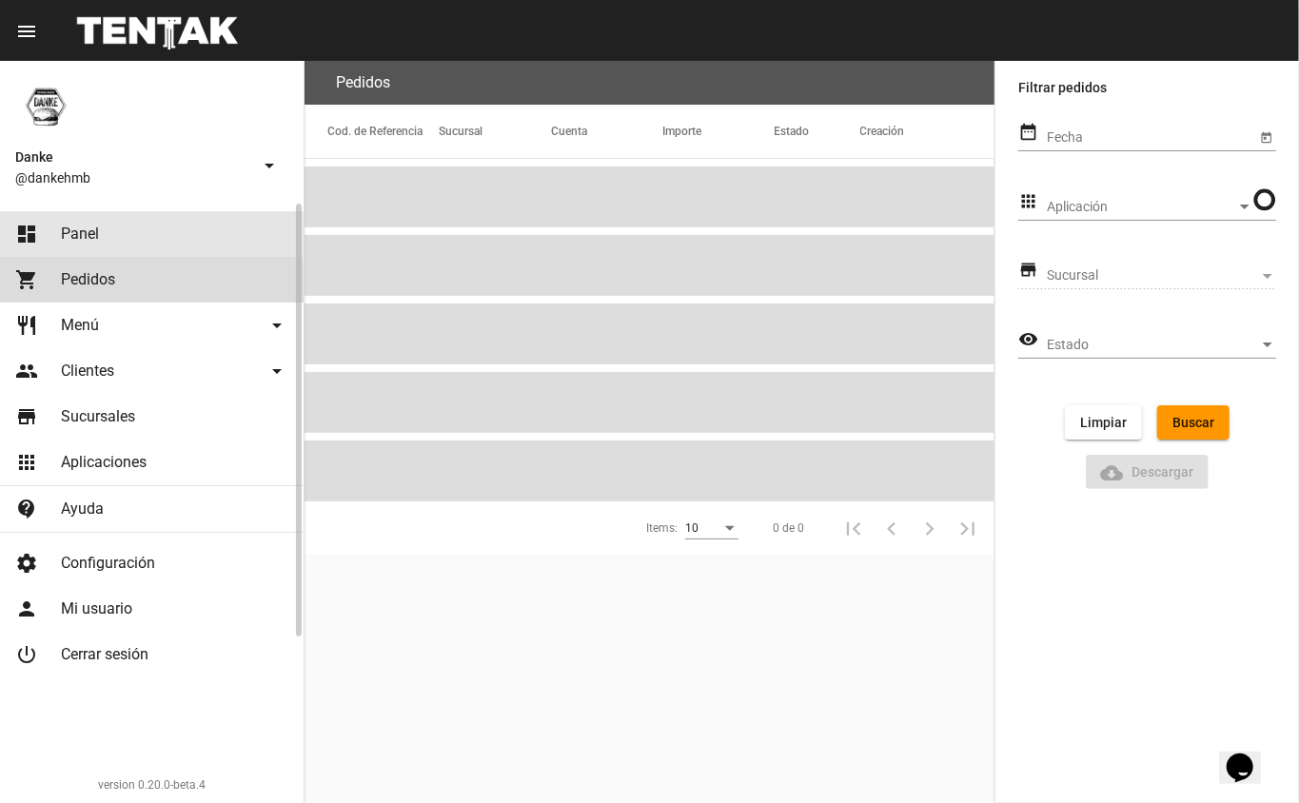
click at [82, 237] on span "Panel" at bounding box center [80, 234] width 38 height 19
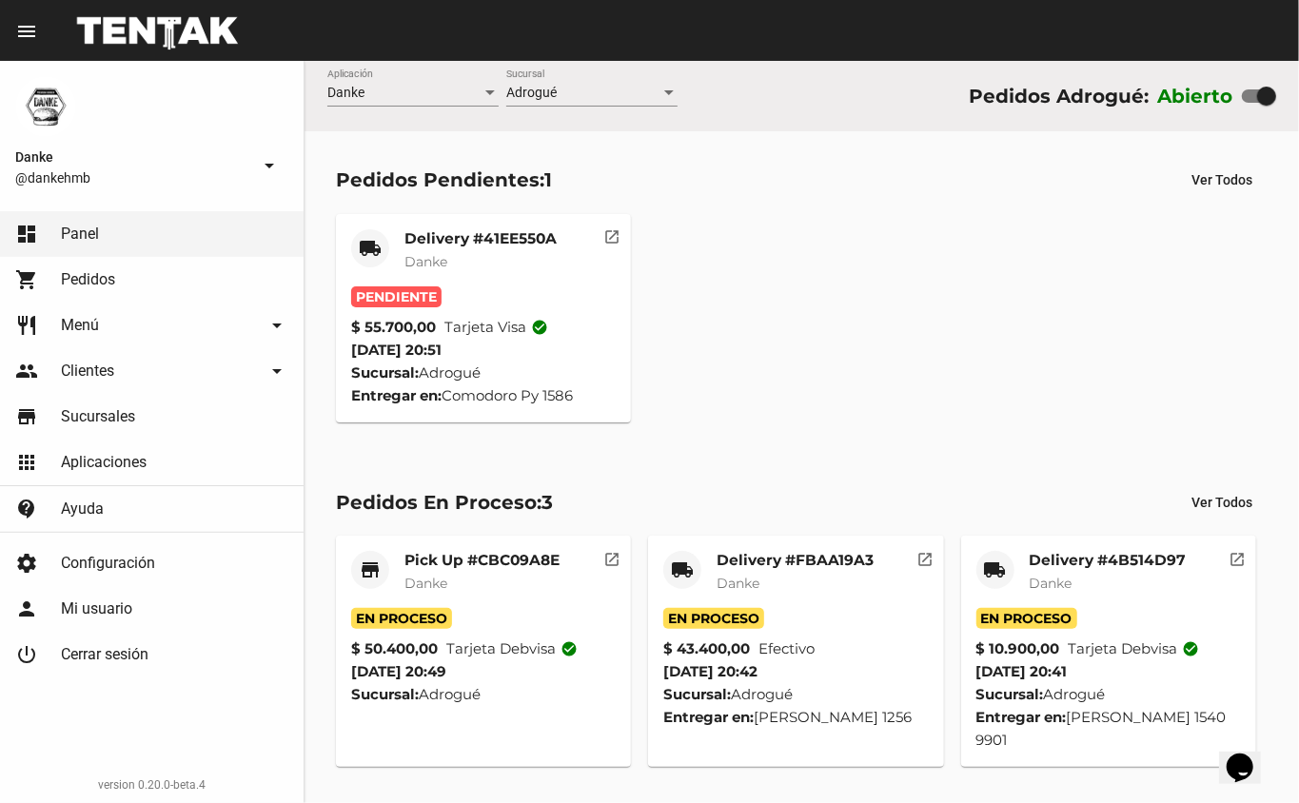
click at [484, 240] on mat-card-title "Delivery #41EE550A" at bounding box center [481, 238] width 152 height 19
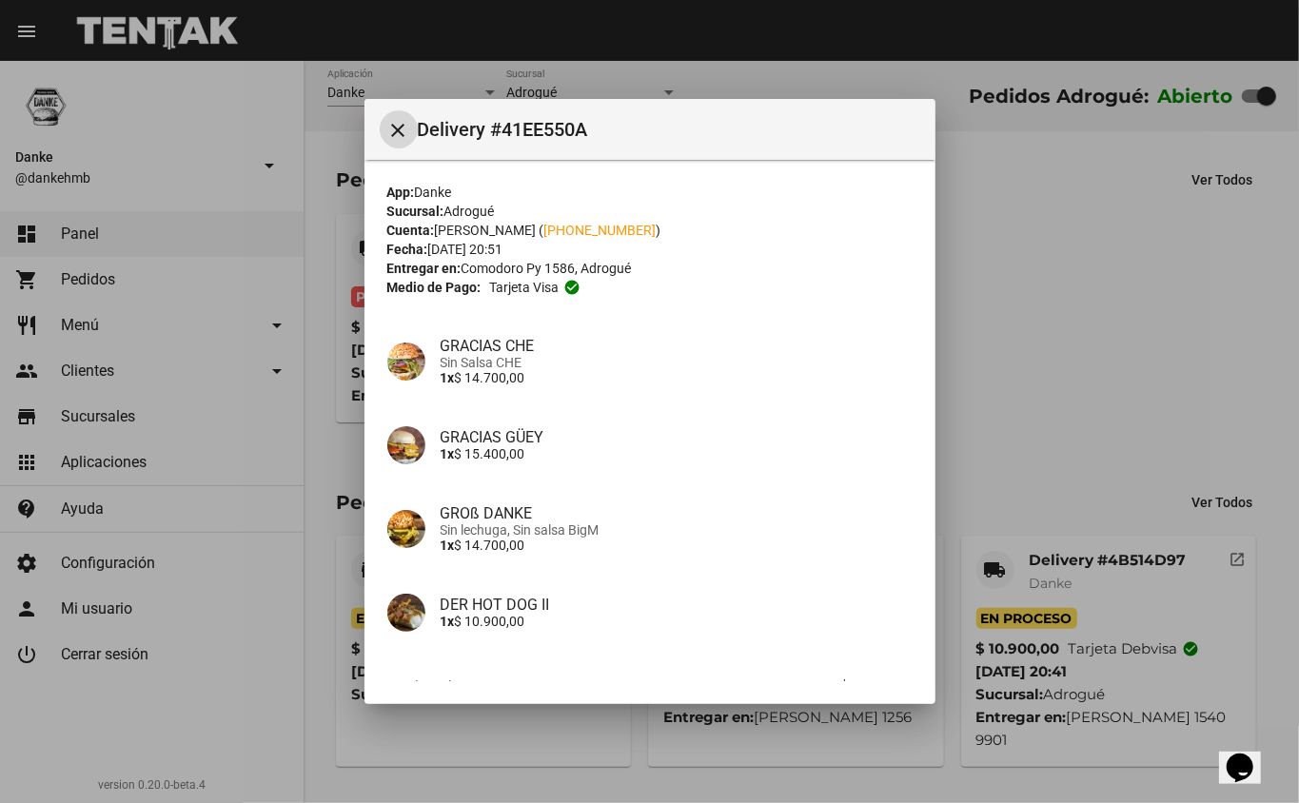
click at [1161, 325] on div at bounding box center [649, 401] width 1299 height 803
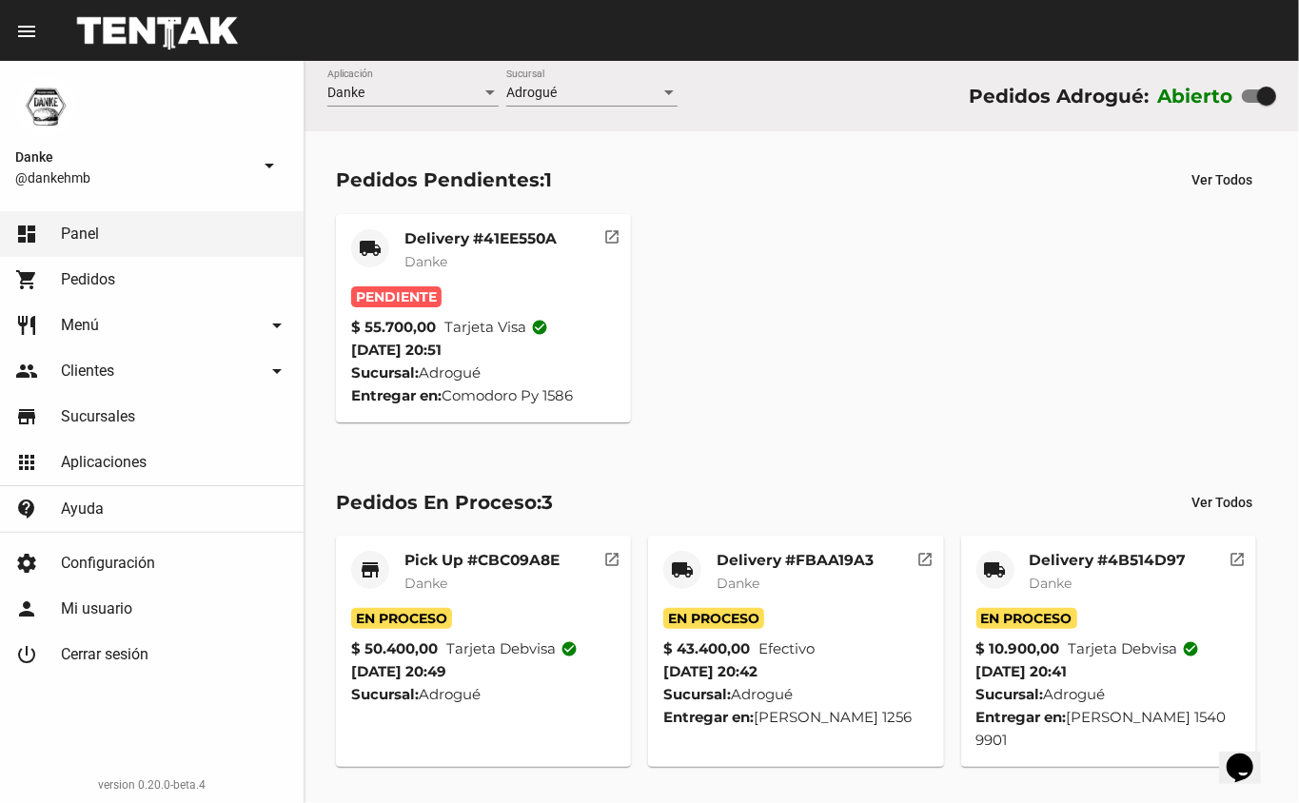
click at [497, 233] on mat-card-title "Delivery #41EE550A" at bounding box center [481, 238] width 152 height 19
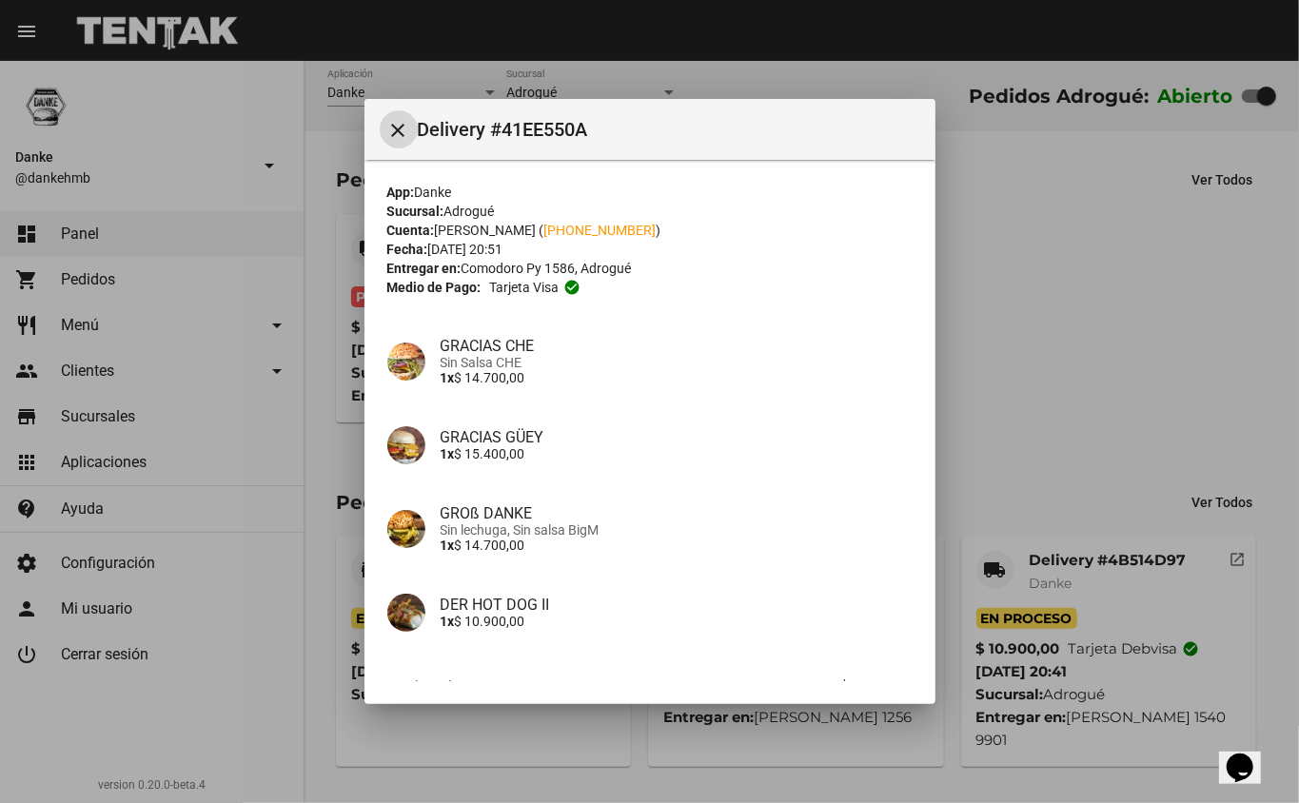
click at [1036, 286] on div at bounding box center [649, 401] width 1299 height 803
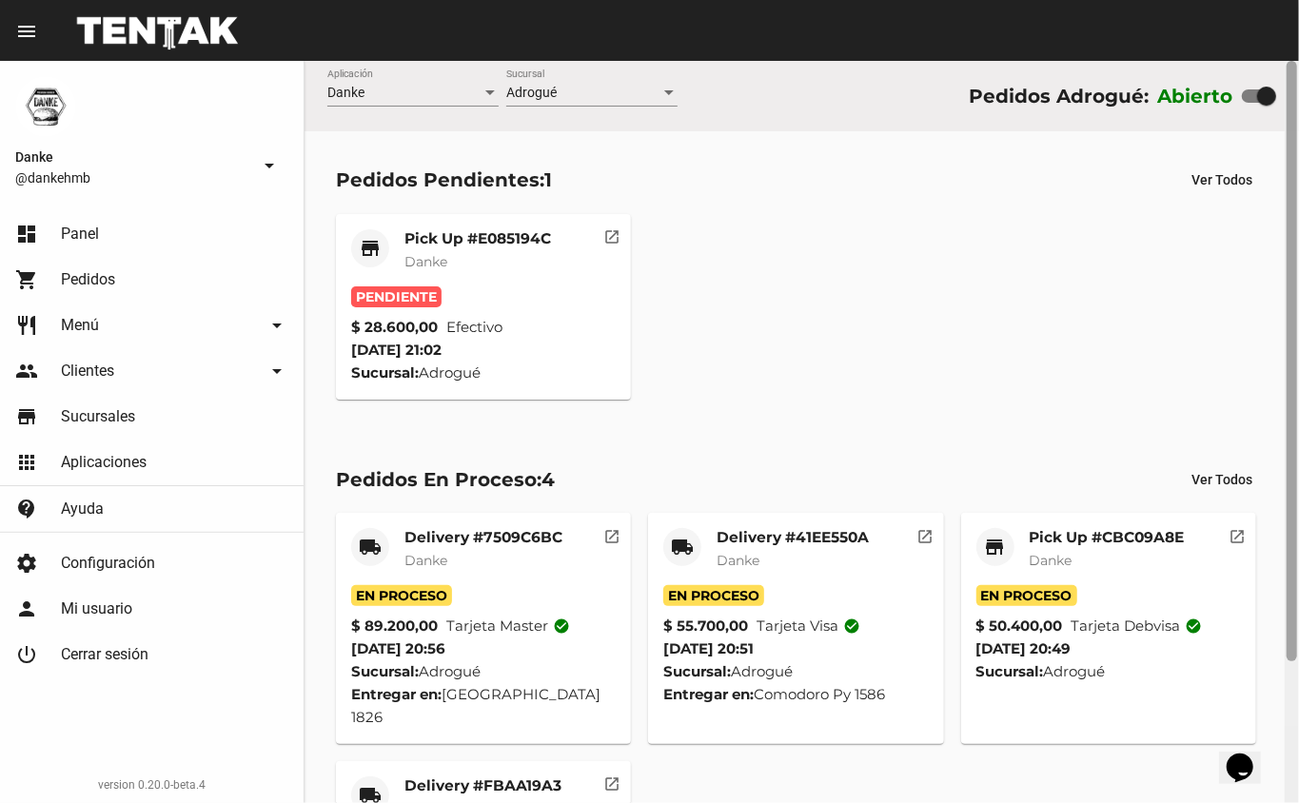
click at [1293, 301] on div at bounding box center [1292, 361] width 10 height 601
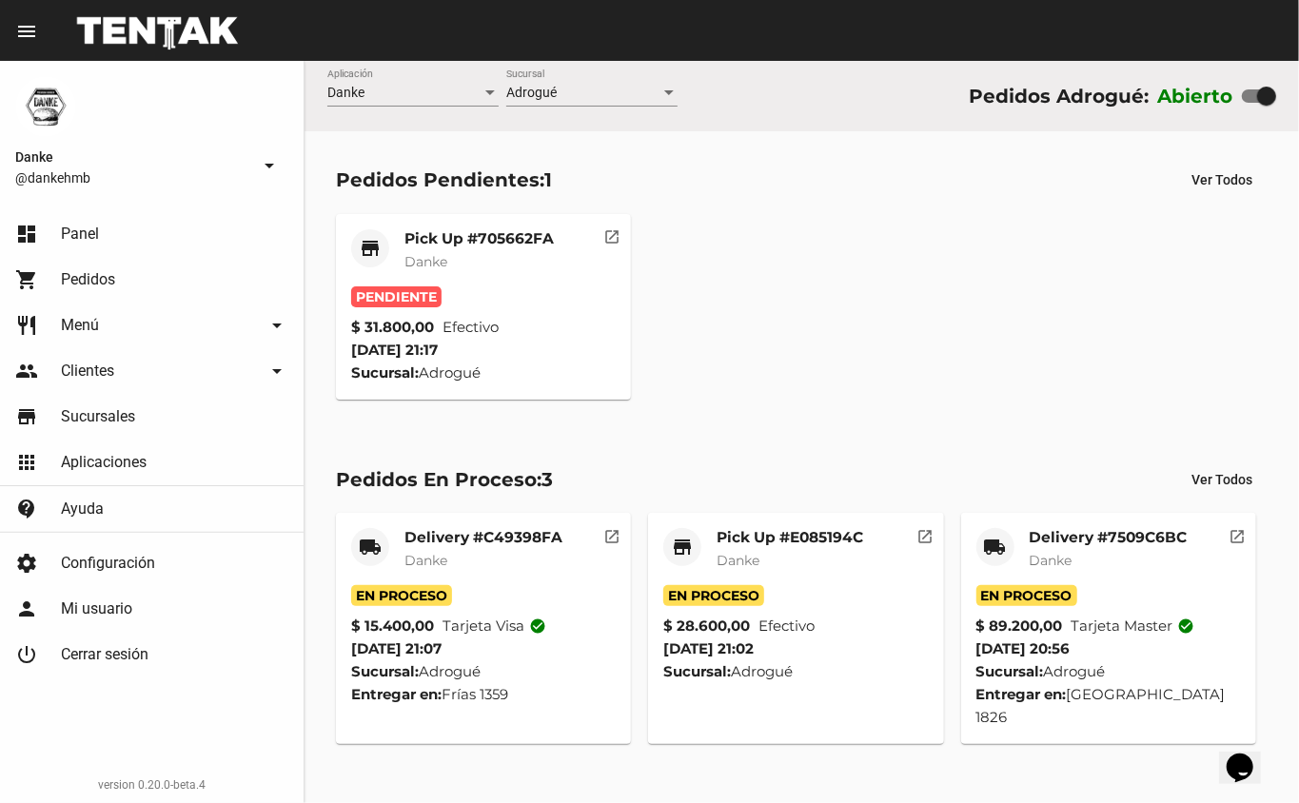
click at [462, 236] on mat-card-title "Pick Up #705662FA" at bounding box center [479, 238] width 149 height 19
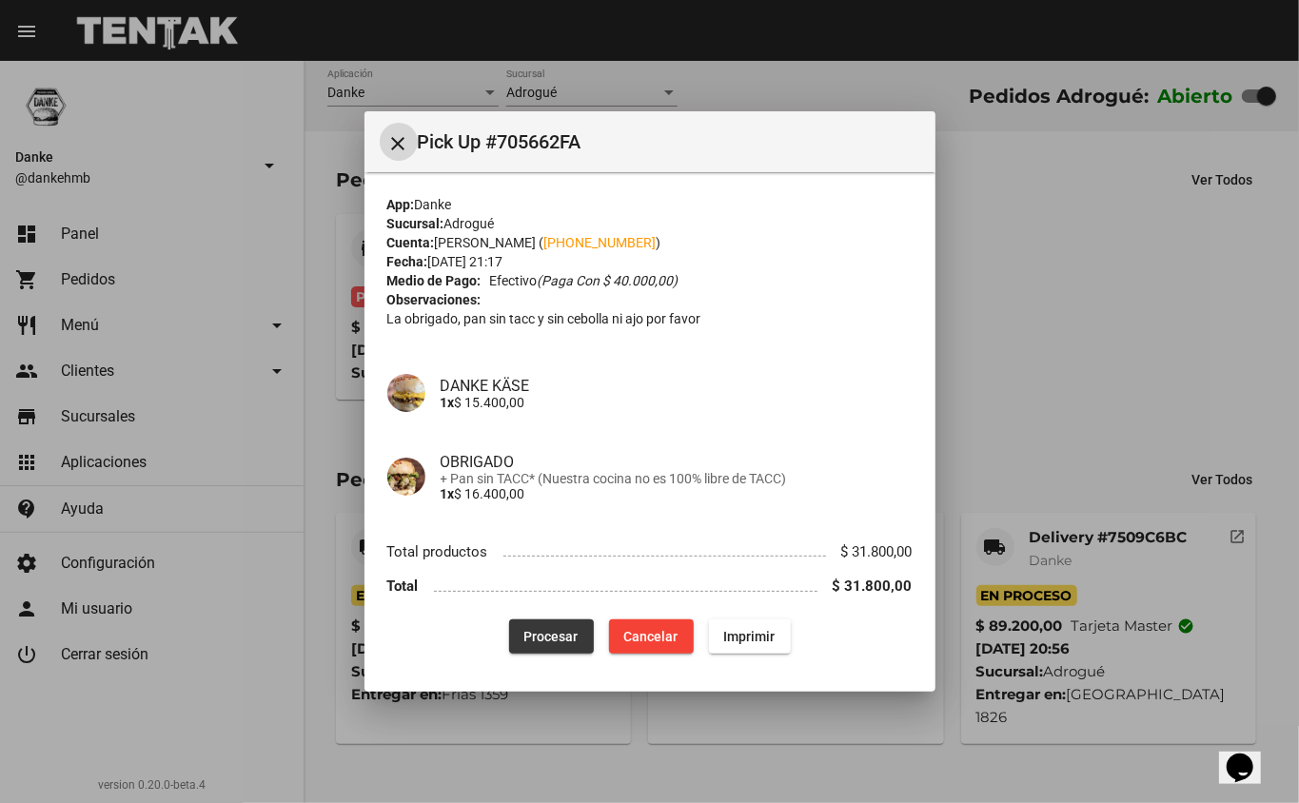
click at [525, 644] on span "Procesar" at bounding box center [551, 636] width 54 height 15
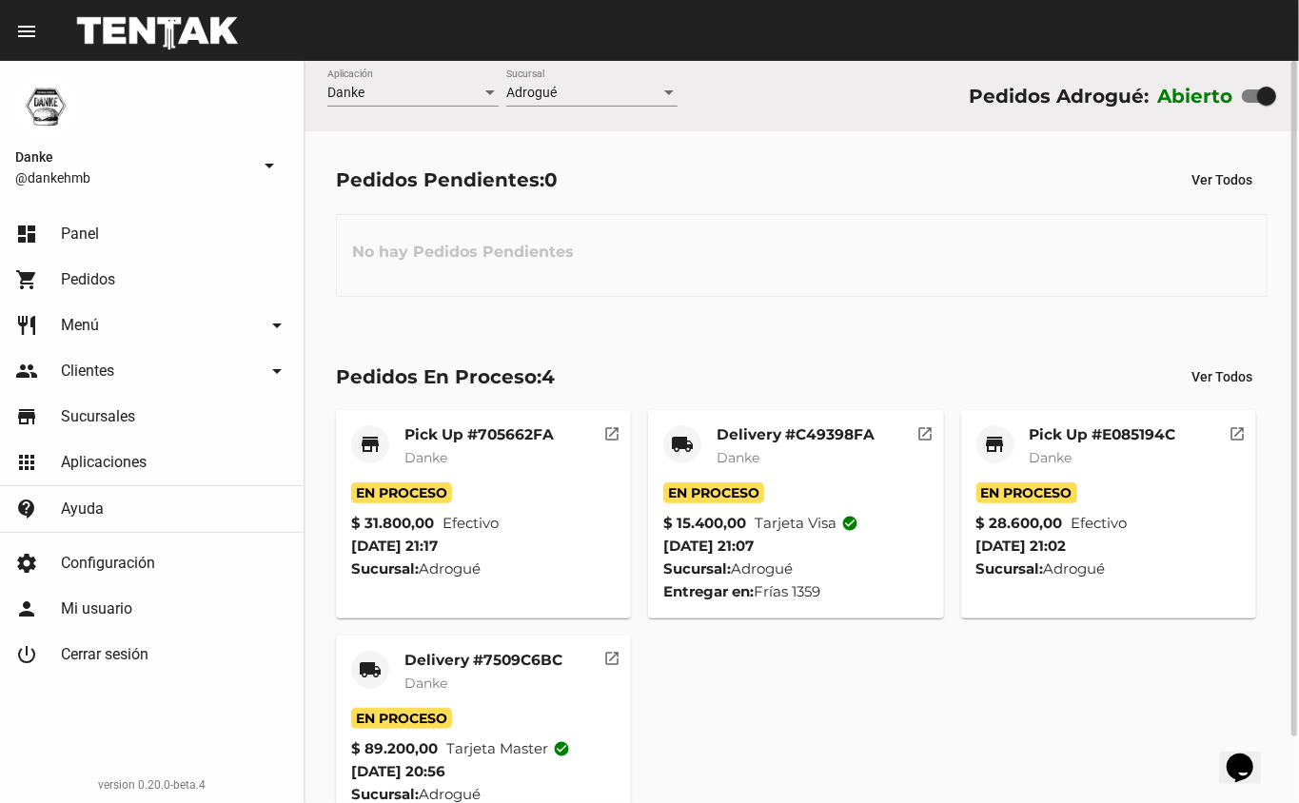
click at [1091, 464] on mat-card-subtitle "Danke" at bounding box center [1103, 457] width 147 height 19
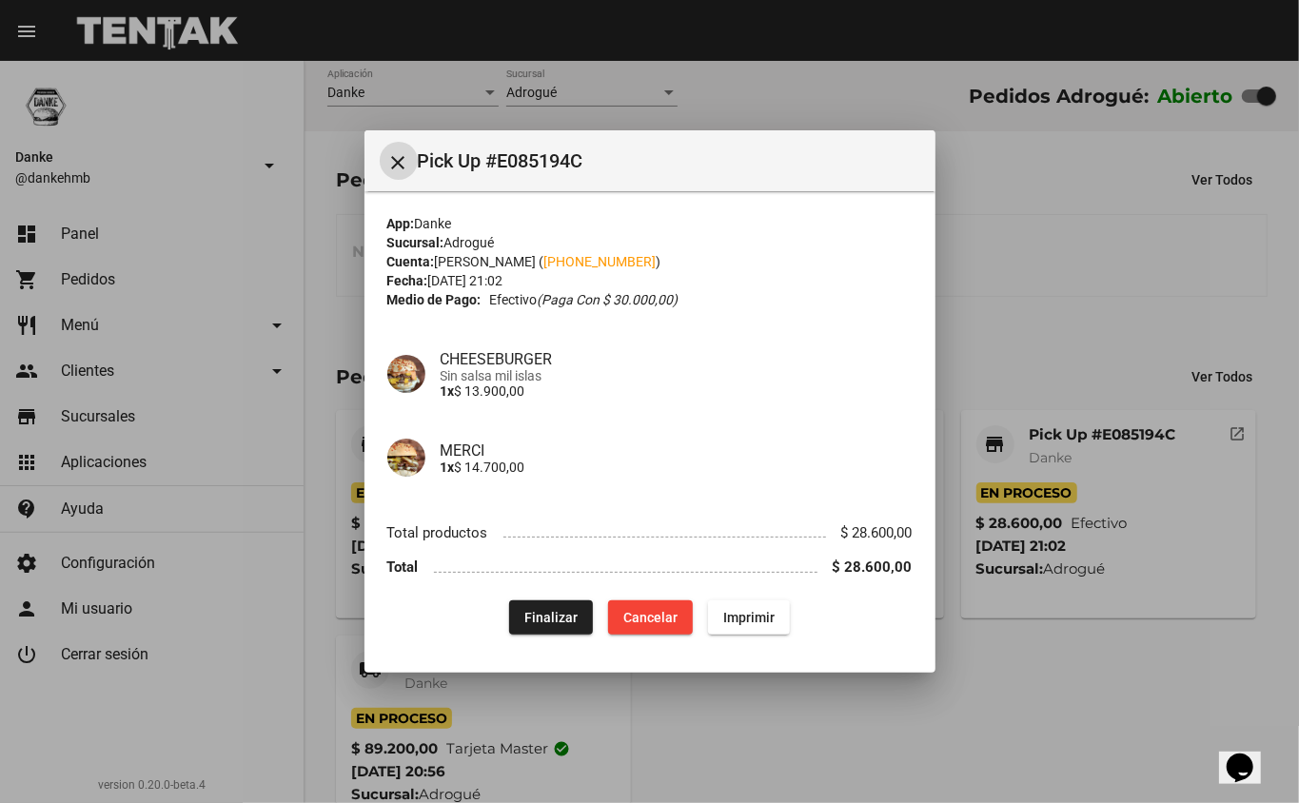
click at [1068, 316] on div at bounding box center [649, 401] width 1299 height 803
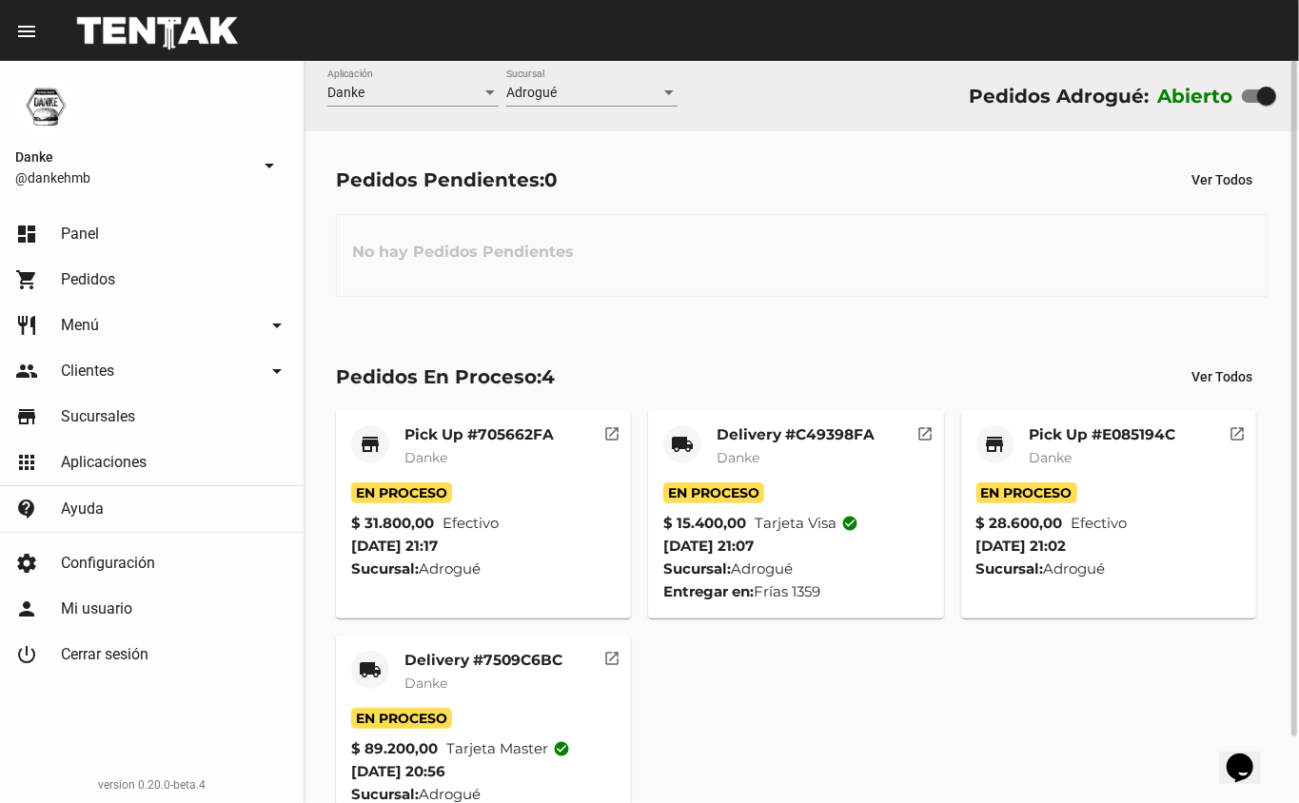
click at [474, 455] on mat-card-subtitle "Danke" at bounding box center [479, 457] width 149 height 19
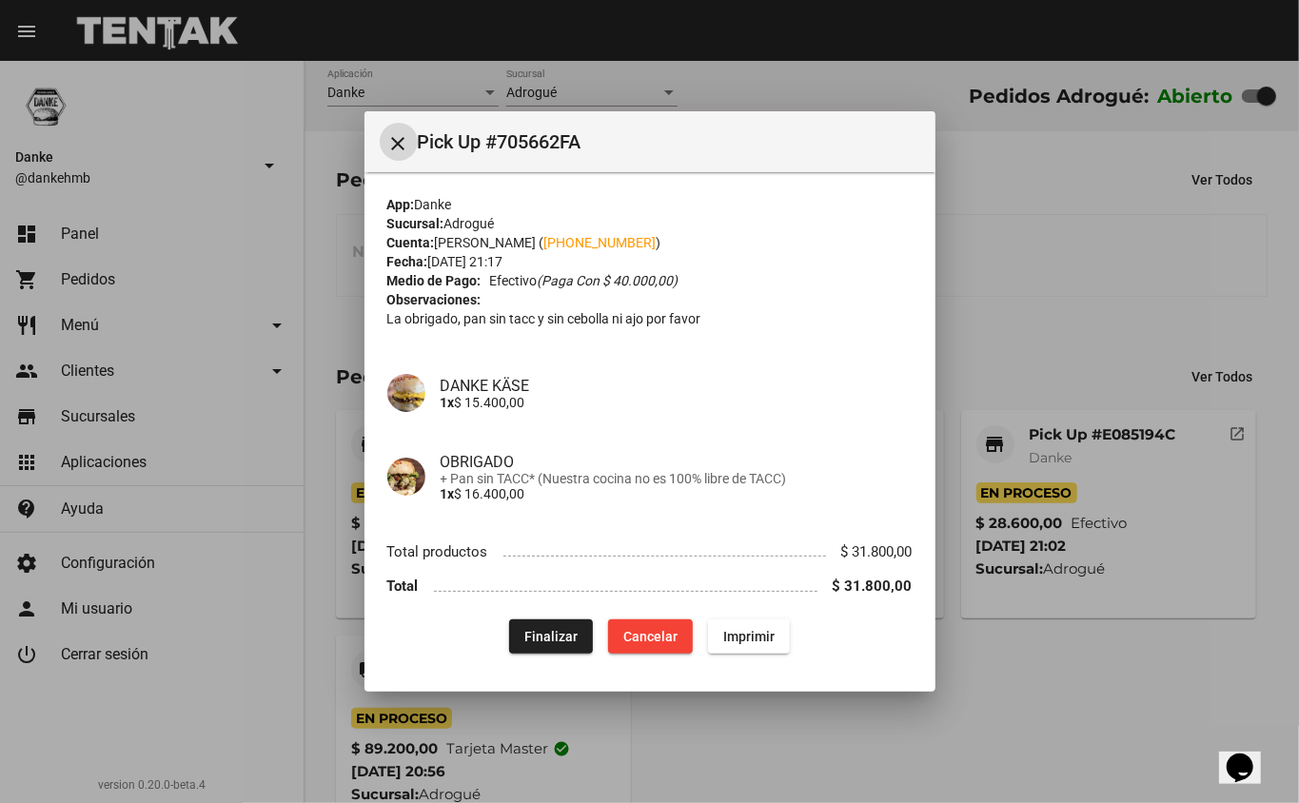
click at [1044, 283] on div at bounding box center [649, 401] width 1299 height 803
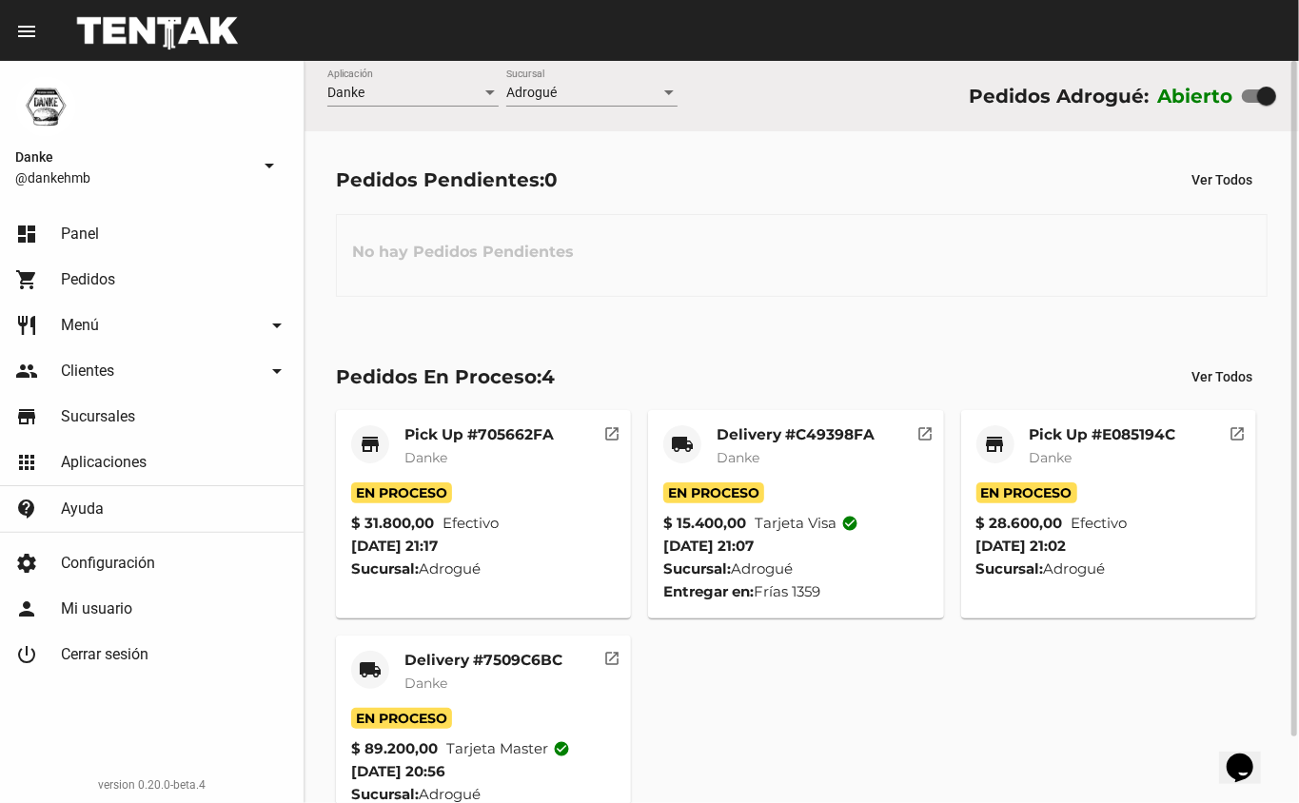
click at [464, 453] on mat-card-subtitle "Danke" at bounding box center [479, 457] width 149 height 19
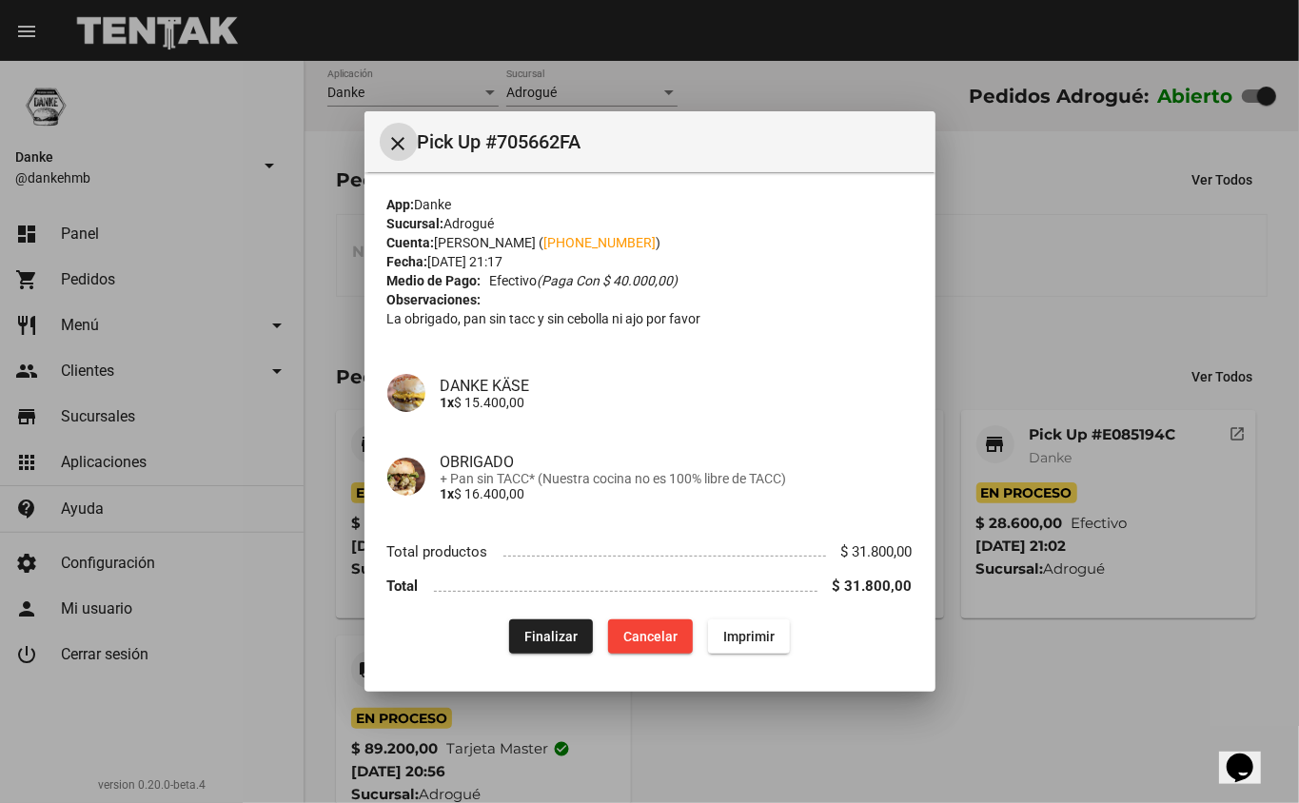
click at [1135, 271] on div at bounding box center [649, 401] width 1299 height 803
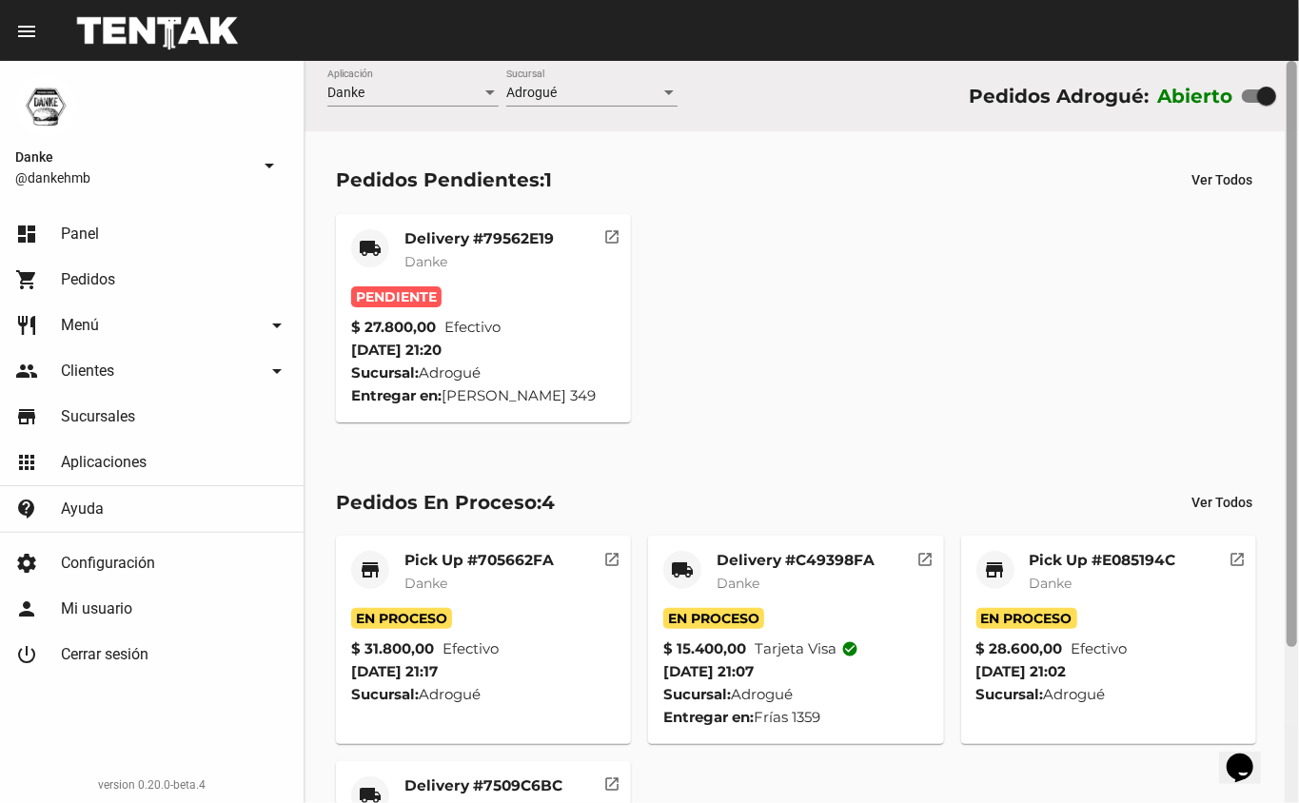
click at [1285, 295] on div at bounding box center [1292, 432] width 14 height 742
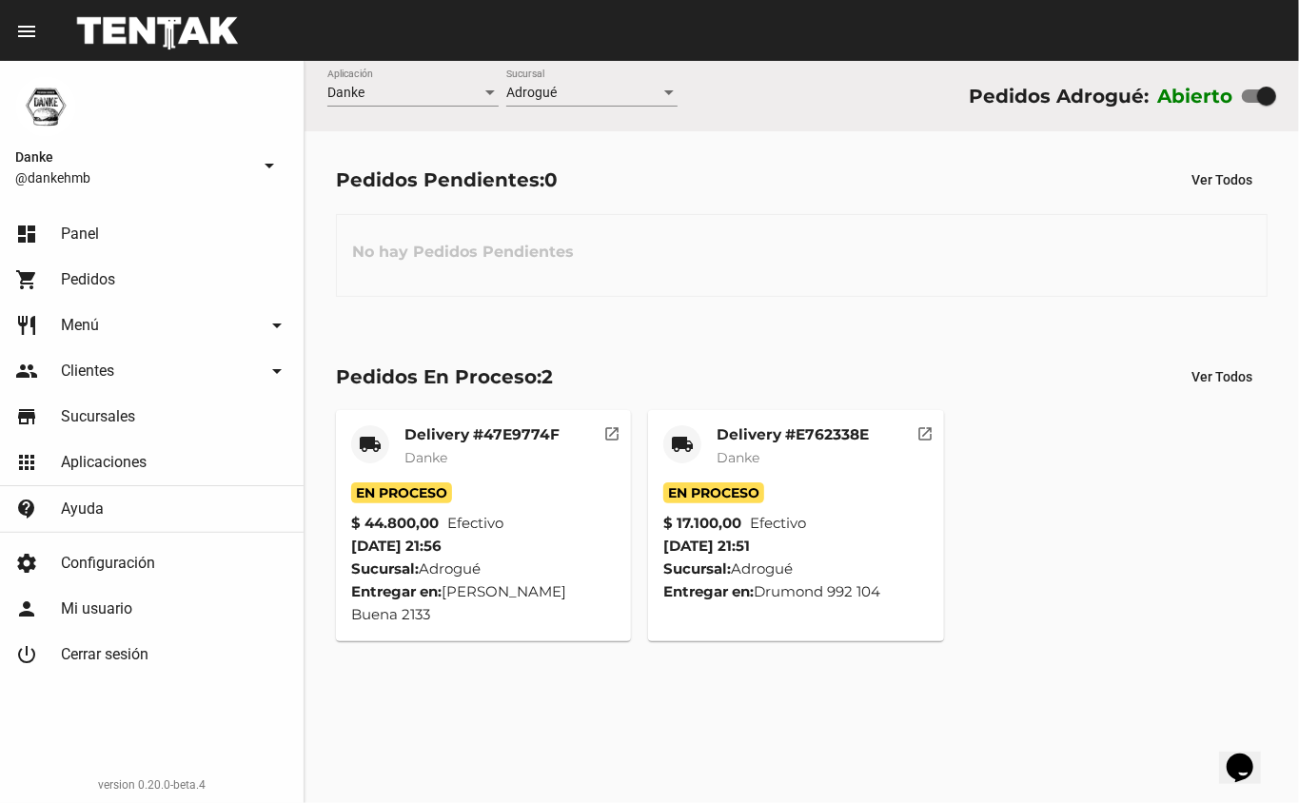
click at [683, 693] on div "Danke Aplicación Adrogué Sucursal Pedidos Adrogué: Abierto Pedidos Pendientes: …" at bounding box center [802, 432] width 995 height 742
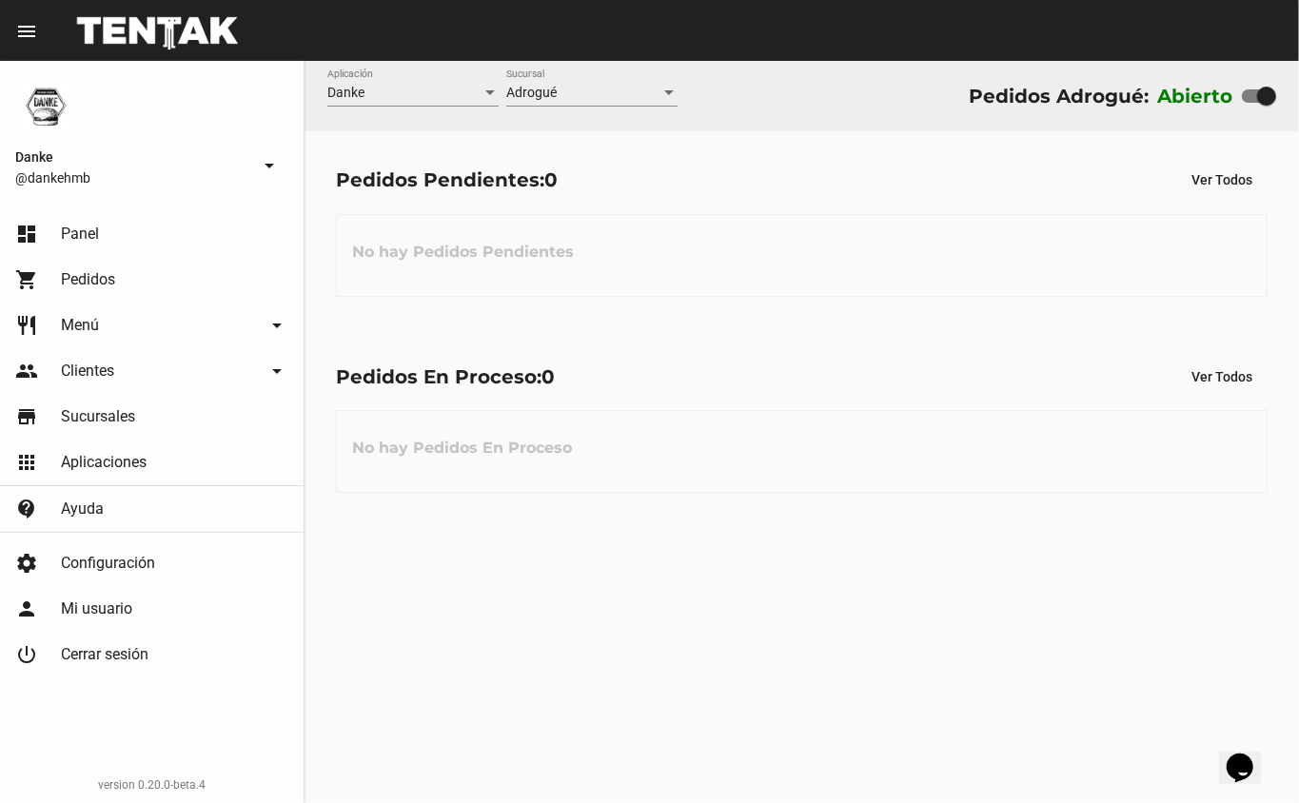
click at [1266, 89] on div at bounding box center [1266, 96] width 19 height 19
click at [1252, 103] on input "checkbox" at bounding box center [1251, 103] width 1 height 1
checkbox input "false"
